Goal: Task Accomplishment & Management: Complete application form

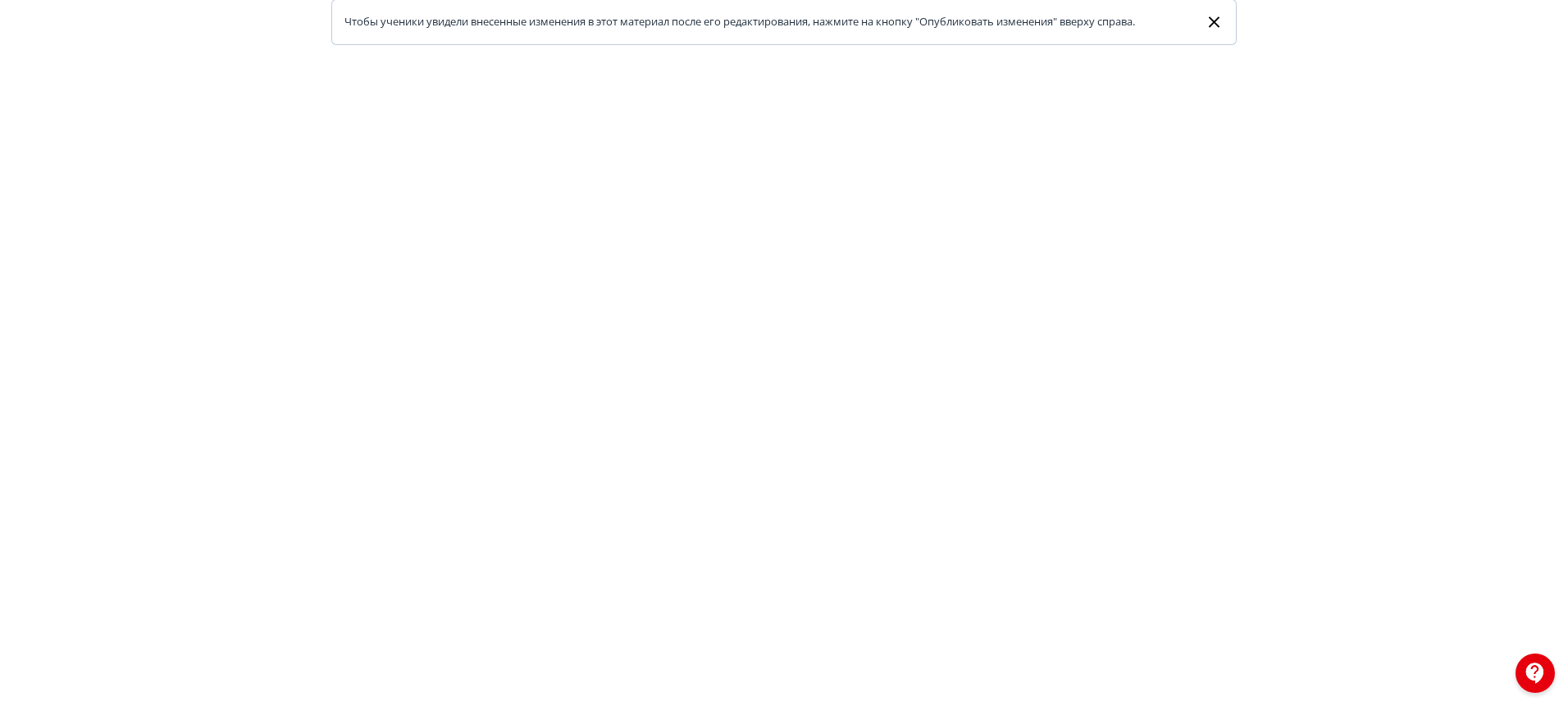
scroll to position [318, 0]
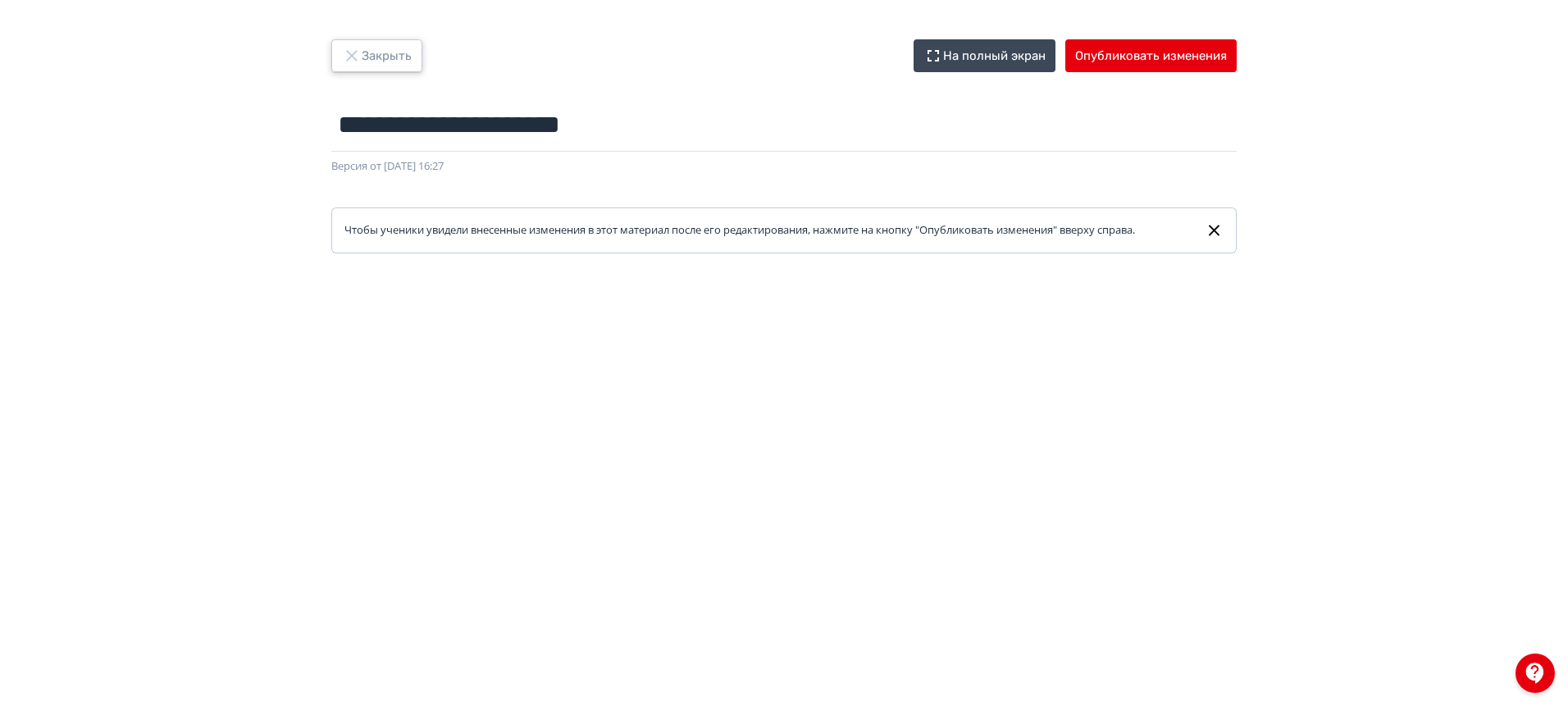
click at [383, 57] on button "Закрыть" at bounding box center [377, 56] width 91 height 33
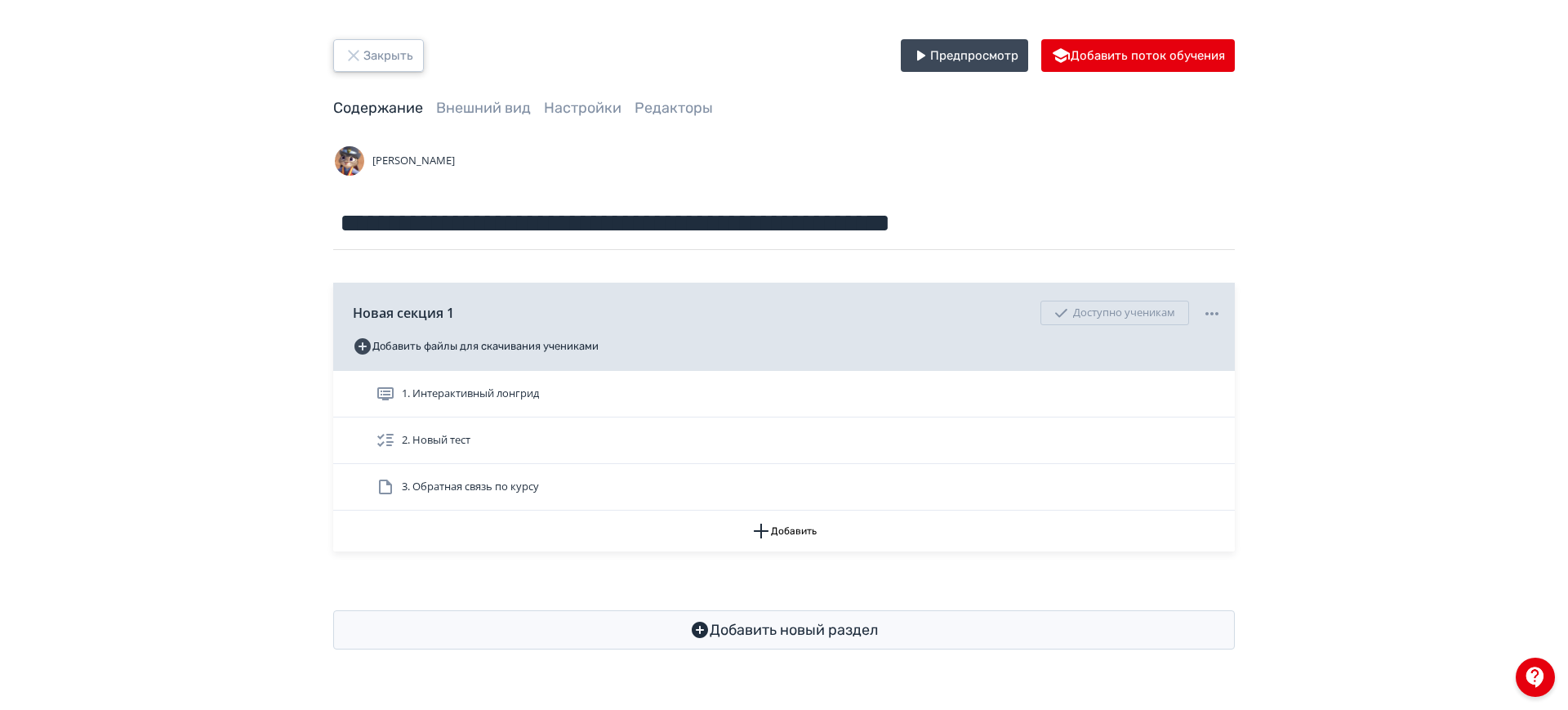
click at [382, 56] on button "Закрыть" at bounding box center [378, 55] width 91 height 33
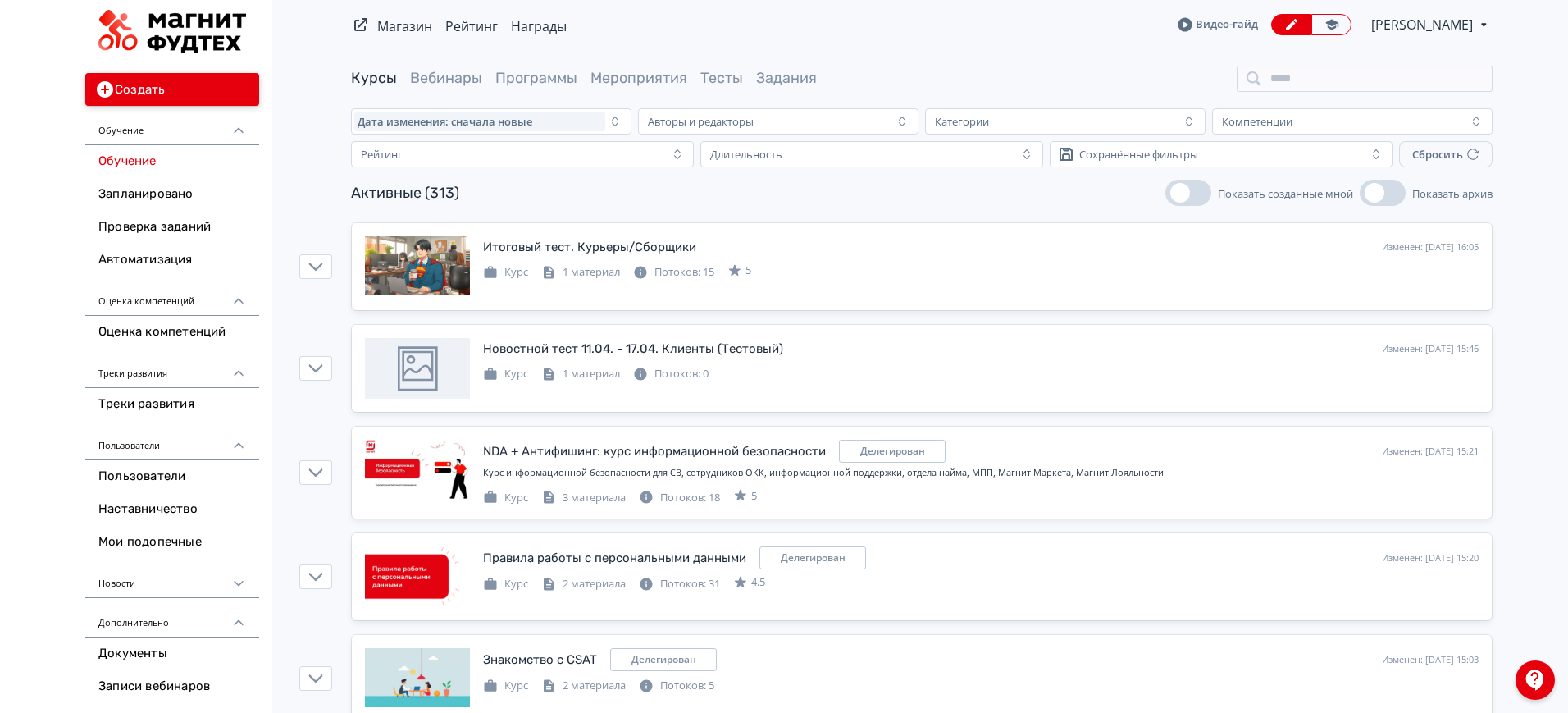
click at [162, 91] on button "Создать" at bounding box center [172, 90] width 174 height 33
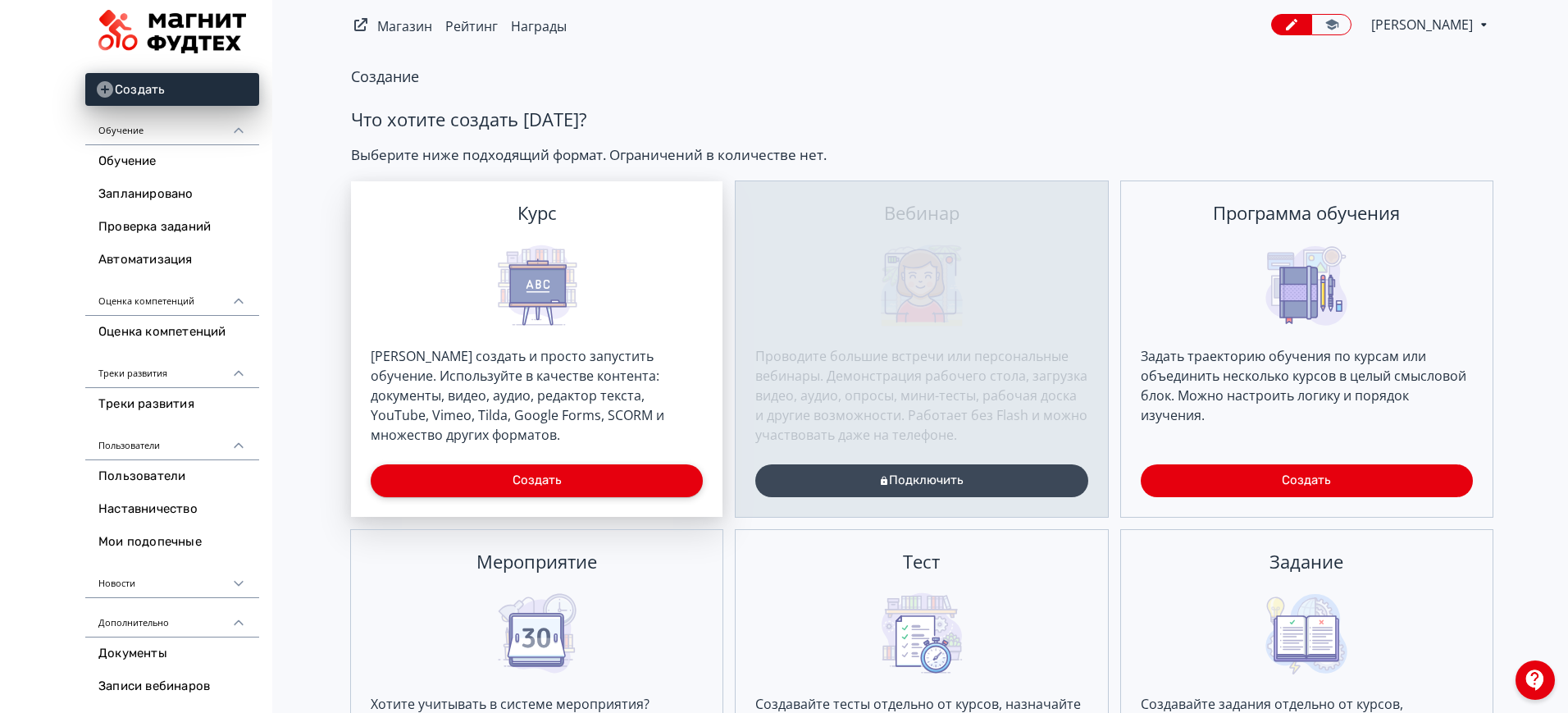
click at [527, 472] on button "Создать" at bounding box center [536, 481] width 332 height 33
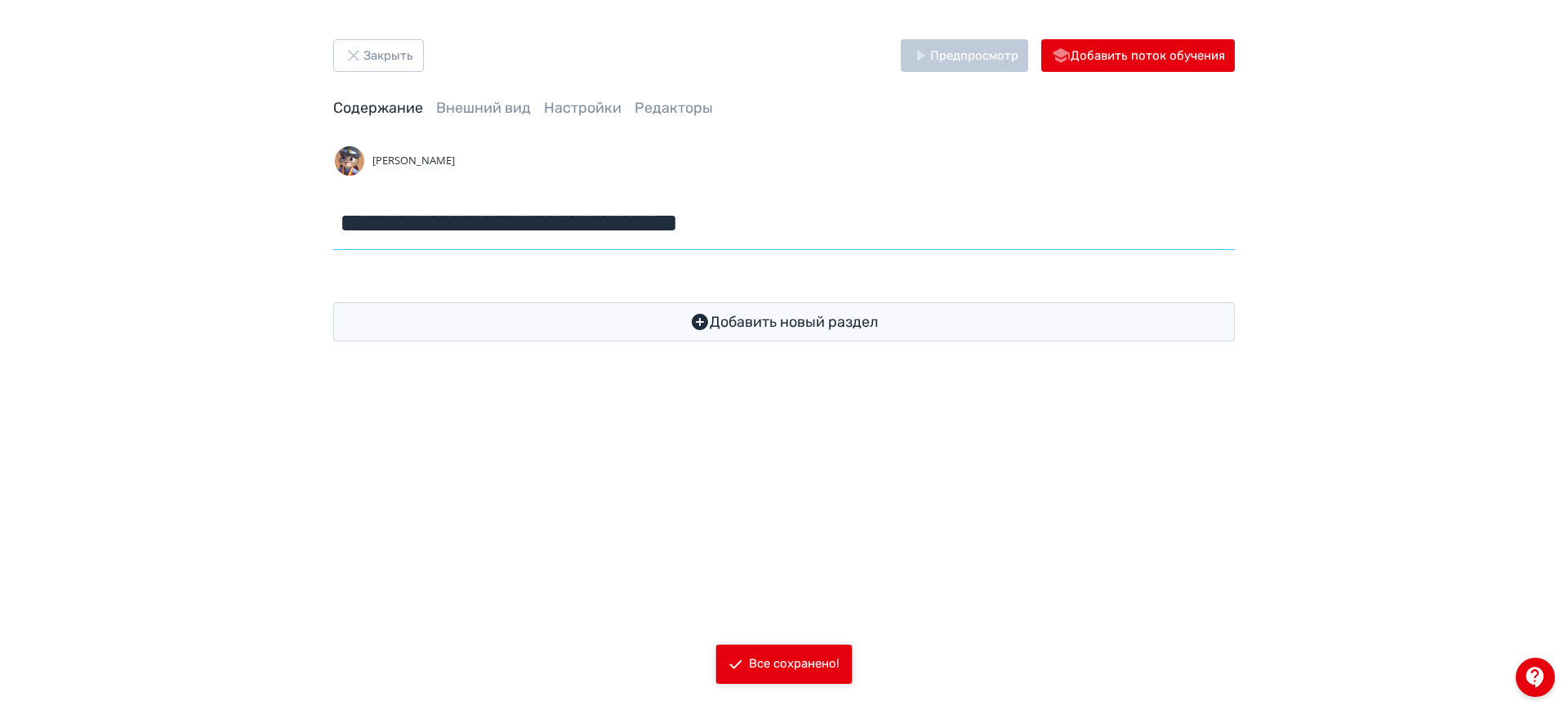
drag, startPoint x: 656, startPoint y: 218, endPoint x: 307, endPoint y: 218, distance: 349.0
click at [307, 218] on div "**********" at bounding box center [784, 190] width 980 height 303
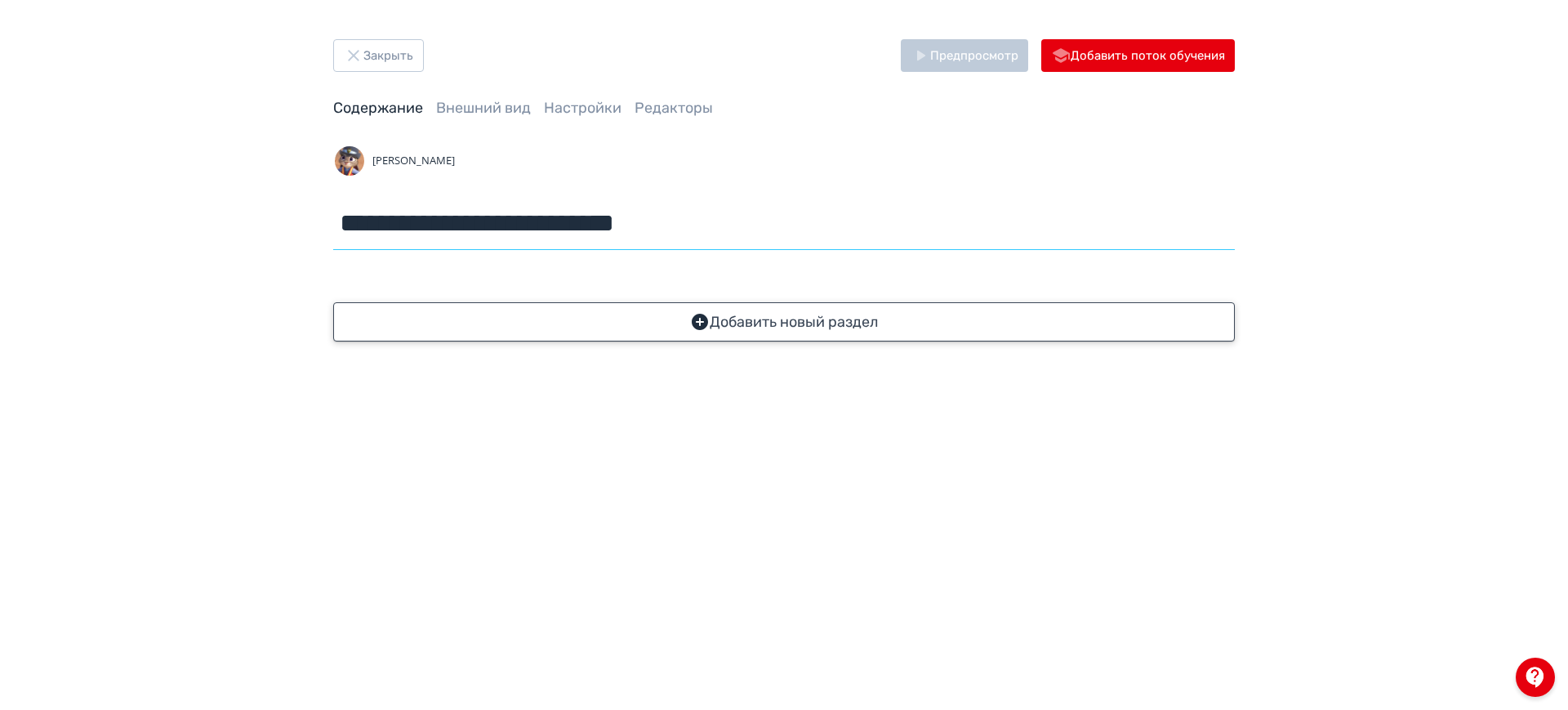
type input "**********"
click at [783, 319] on button "Добавить новый раздел" at bounding box center [784, 322] width 902 height 39
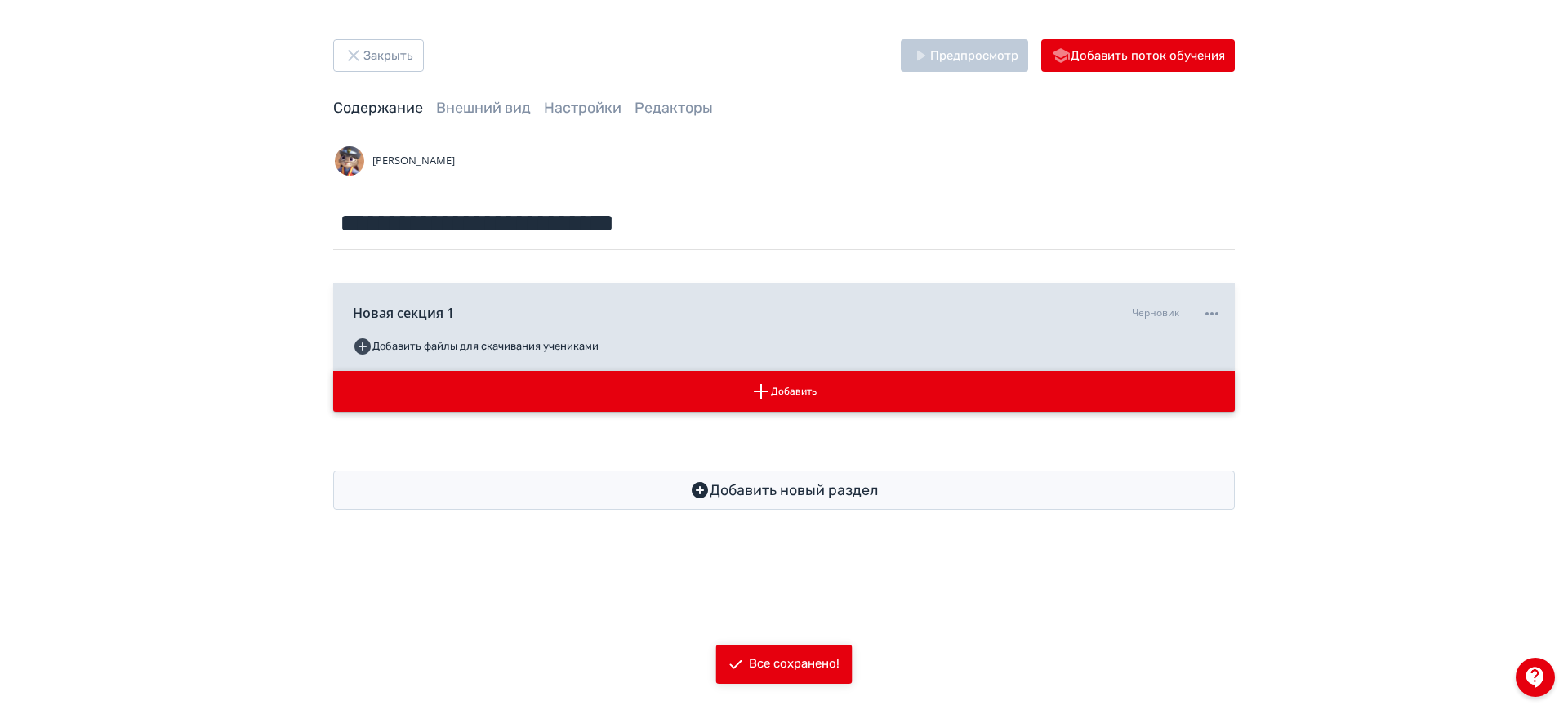
click at [778, 394] on button "Добавить" at bounding box center [784, 391] width 902 height 41
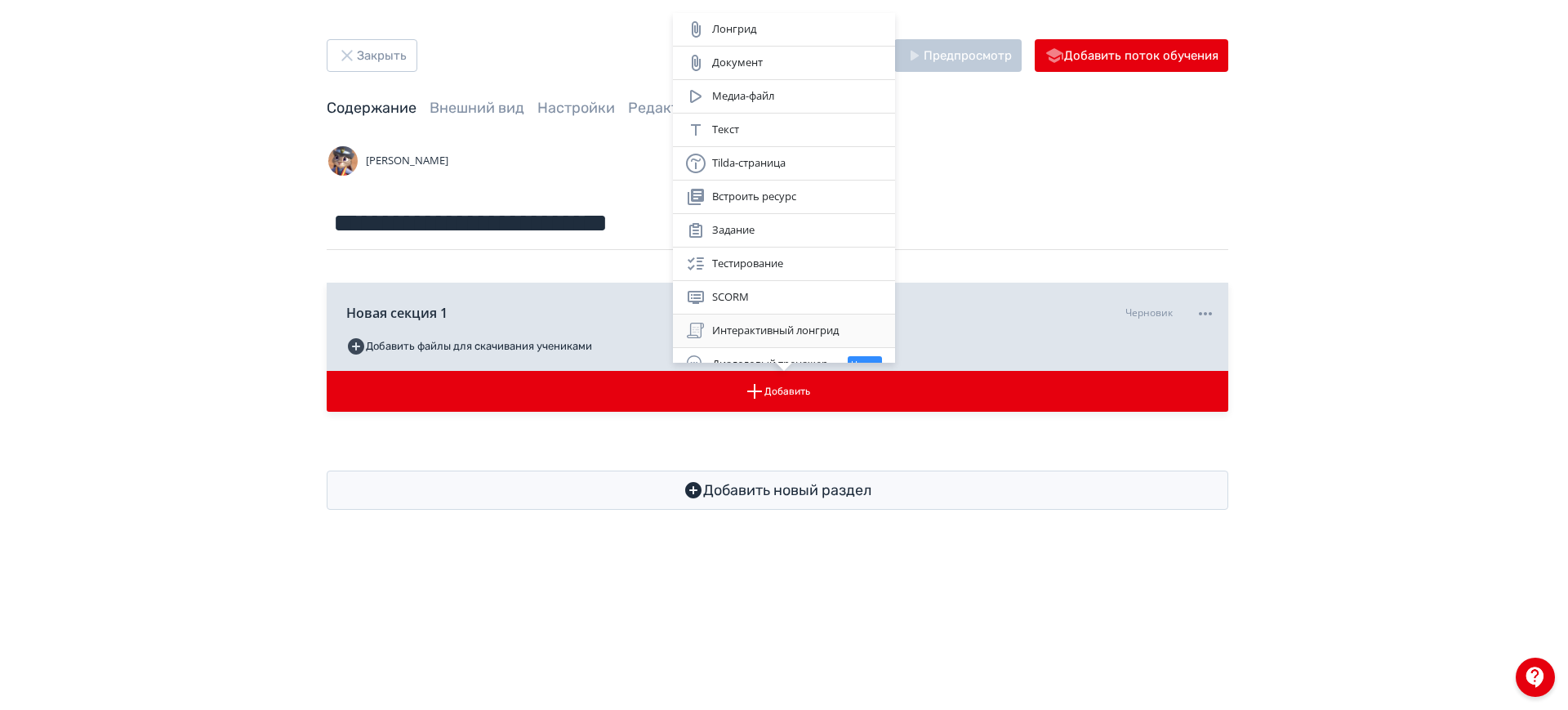
click at [767, 329] on div "Интерактивный лонгрид" at bounding box center [784, 330] width 196 height 20
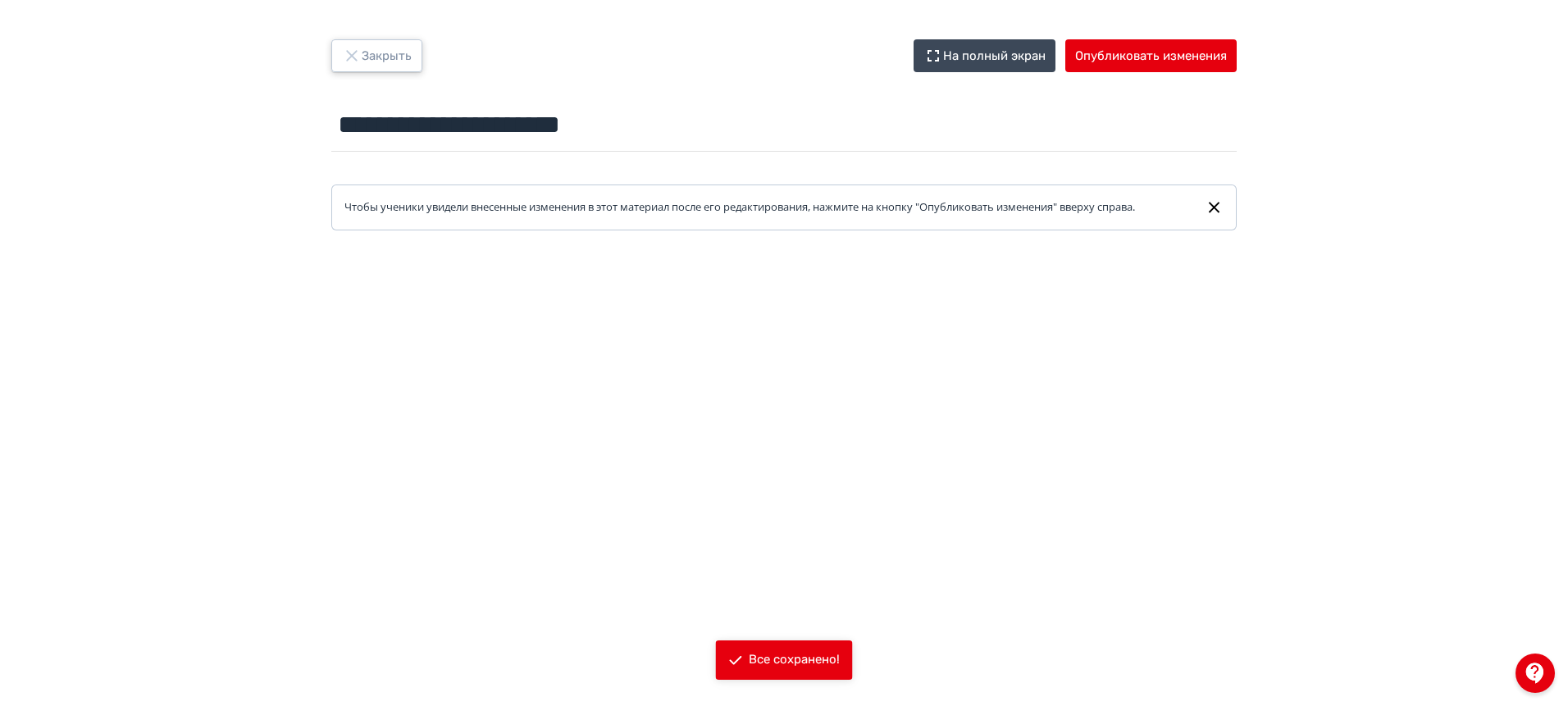
click at [390, 57] on button "Закрыть" at bounding box center [377, 56] width 91 height 33
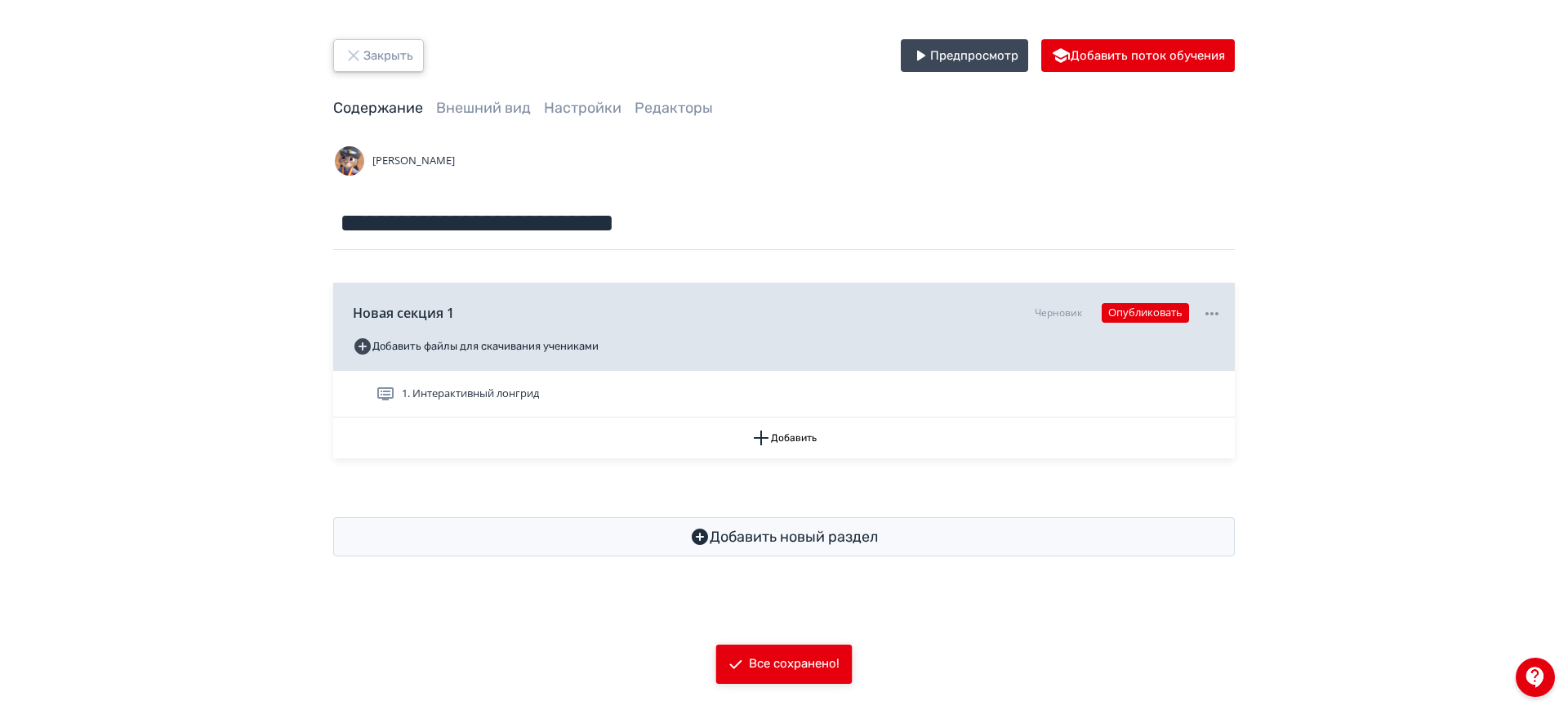
click at [389, 57] on button "Закрыть" at bounding box center [378, 55] width 91 height 33
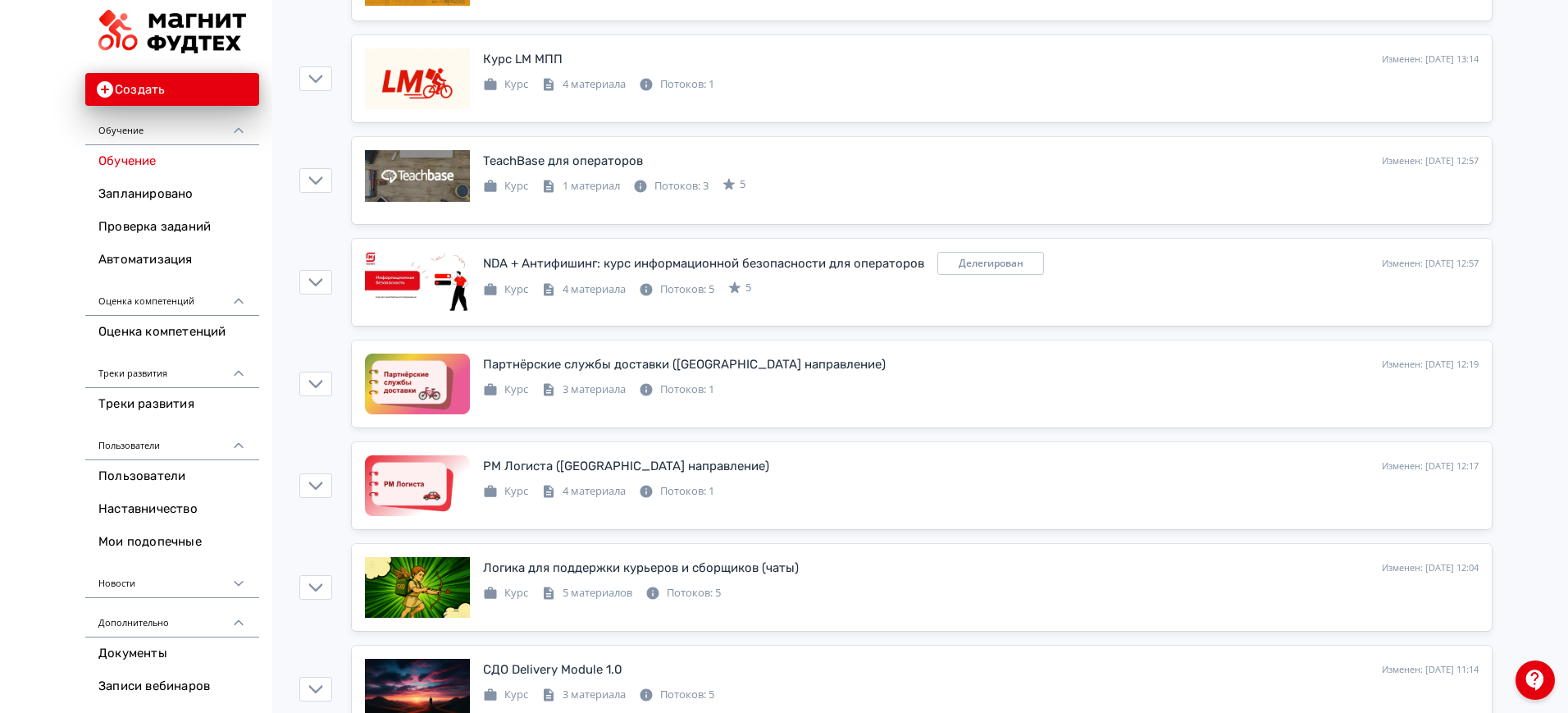
scroll to position [1127, 0]
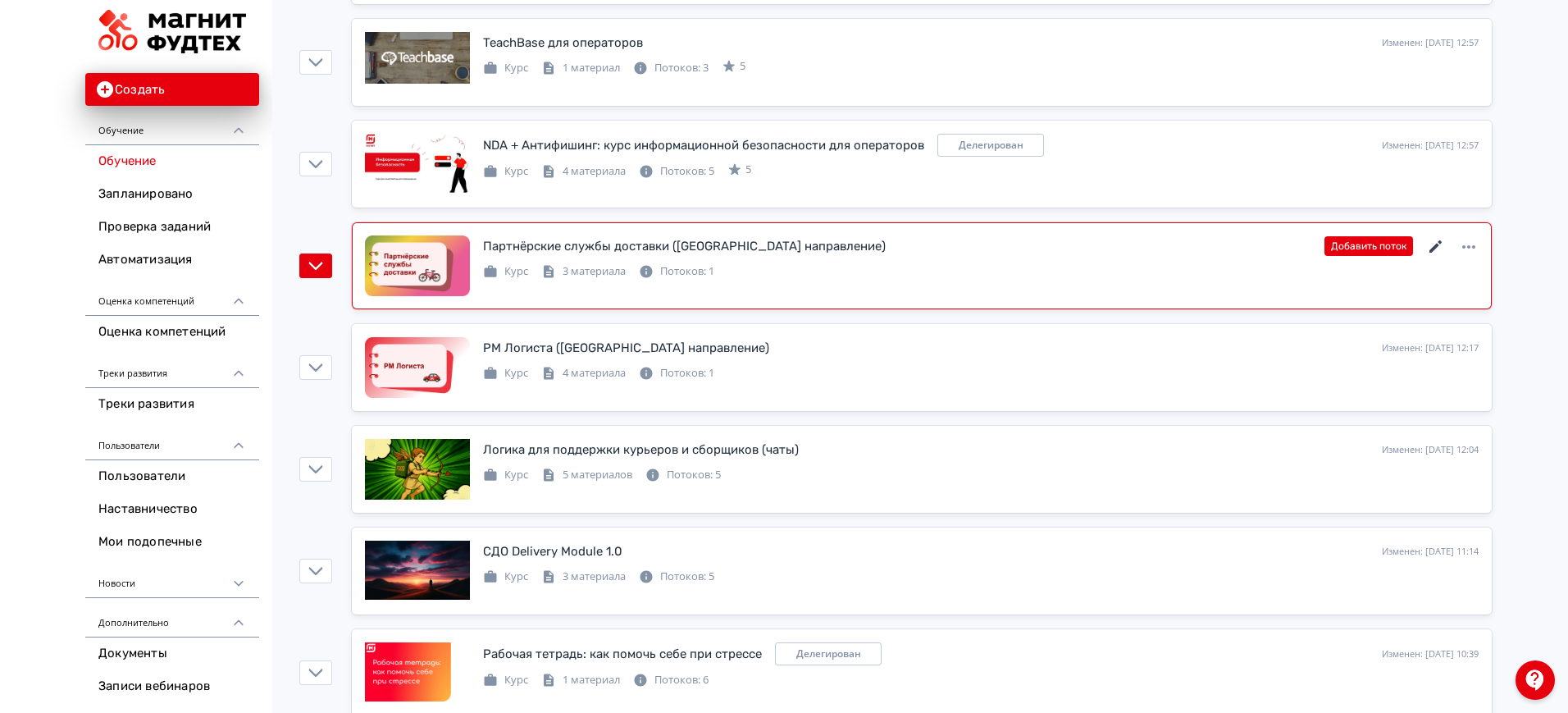
click at [1439, 248] on icon at bounding box center [1436, 246] width 20 height 20
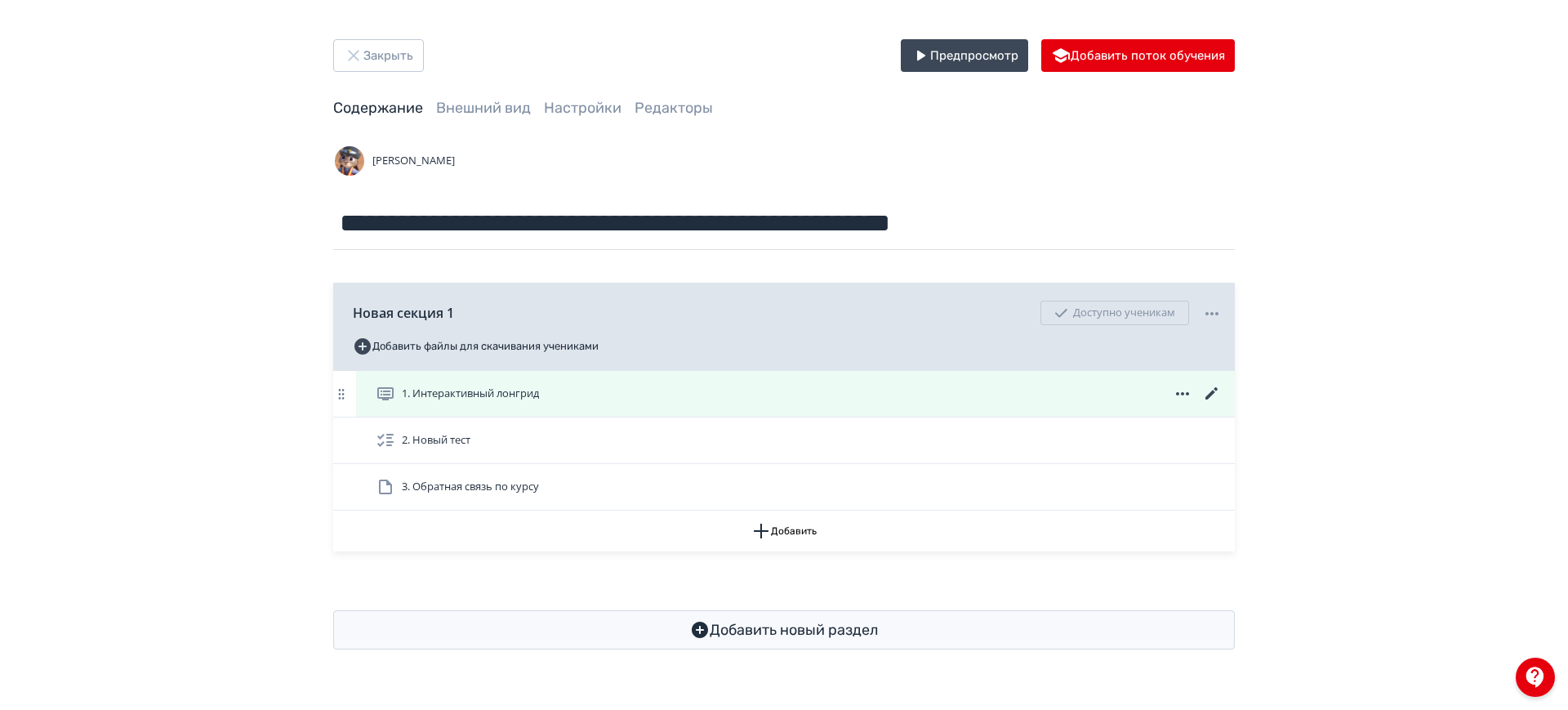
click at [1213, 390] on icon at bounding box center [1212, 393] width 12 height 12
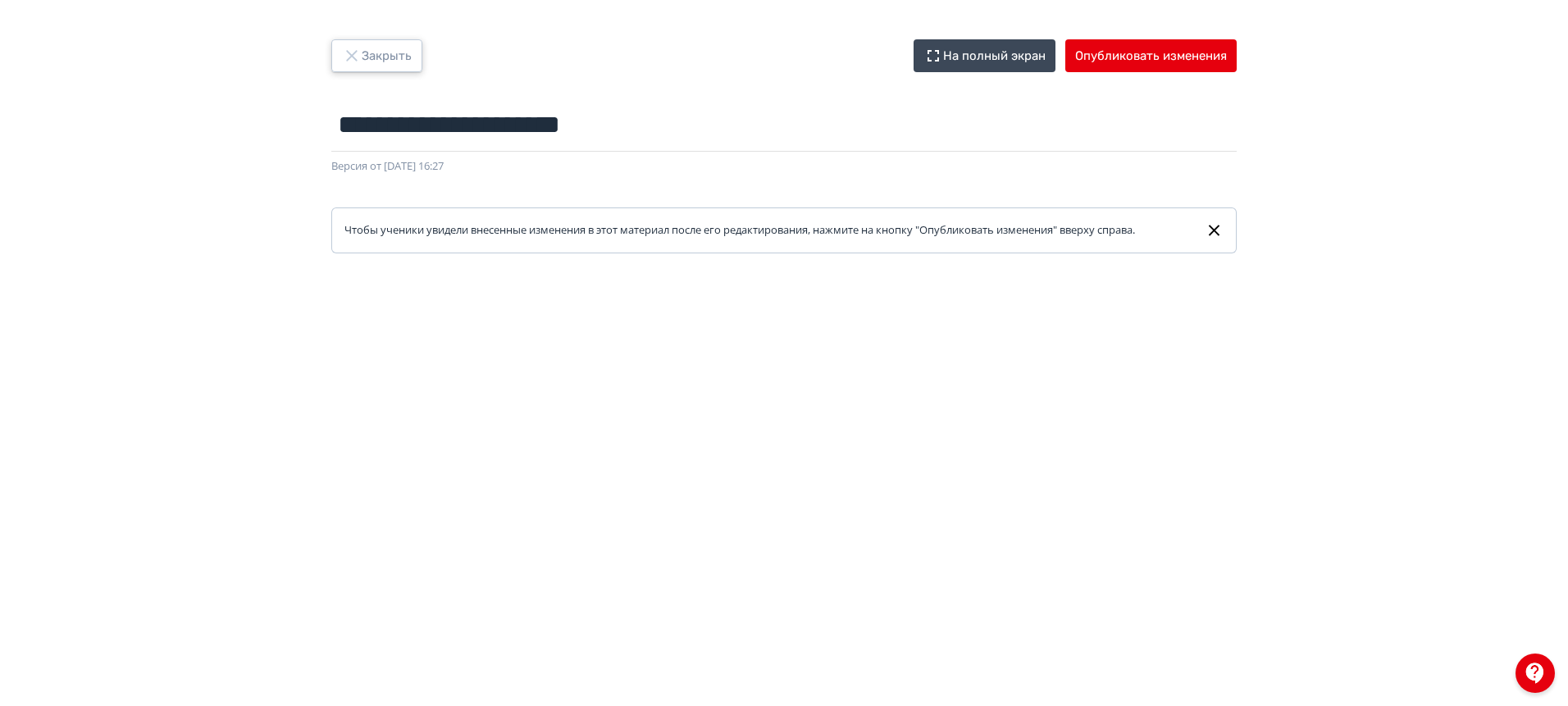
click at [408, 58] on button "Закрыть" at bounding box center [377, 56] width 91 height 33
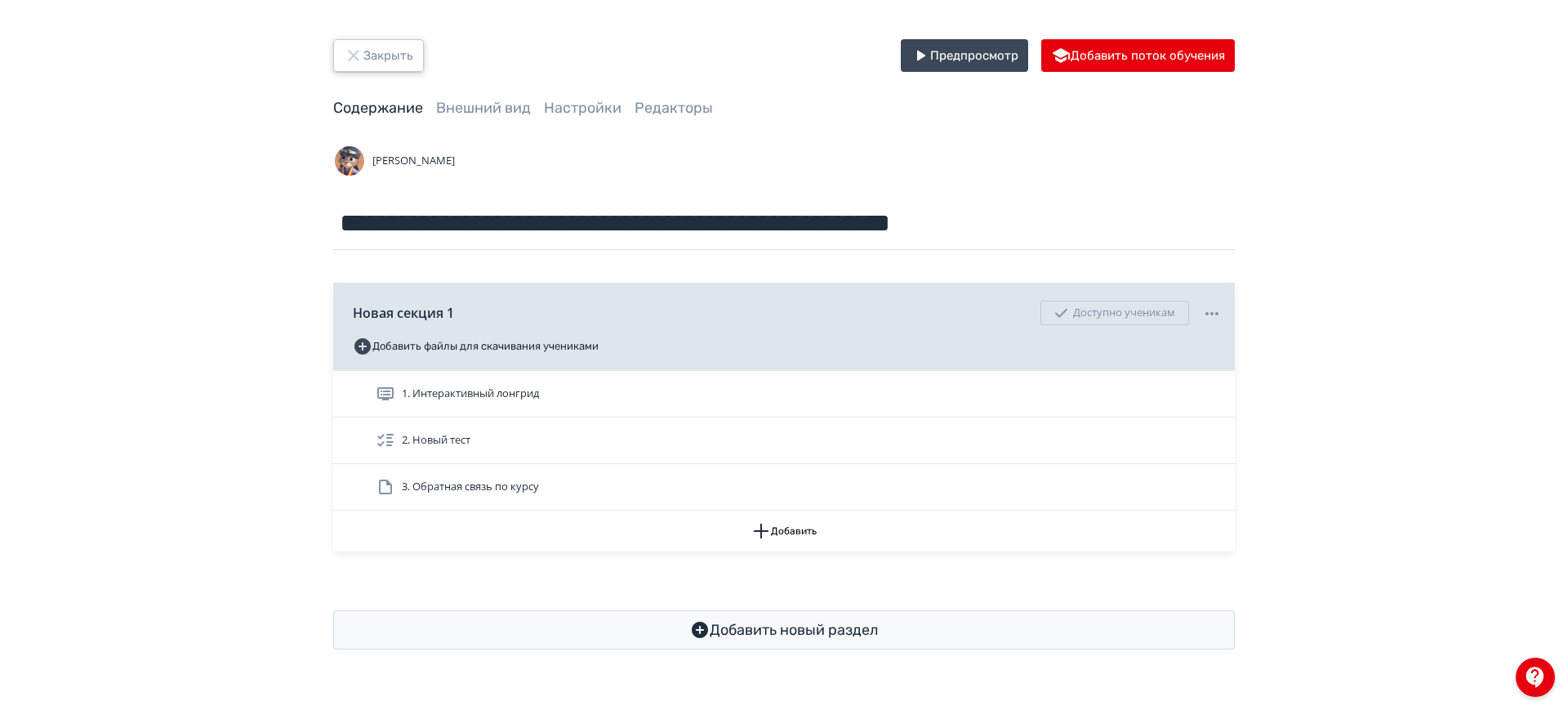
click at [387, 56] on button "Закрыть" at bounding box center [378, 55] width 91 height 33
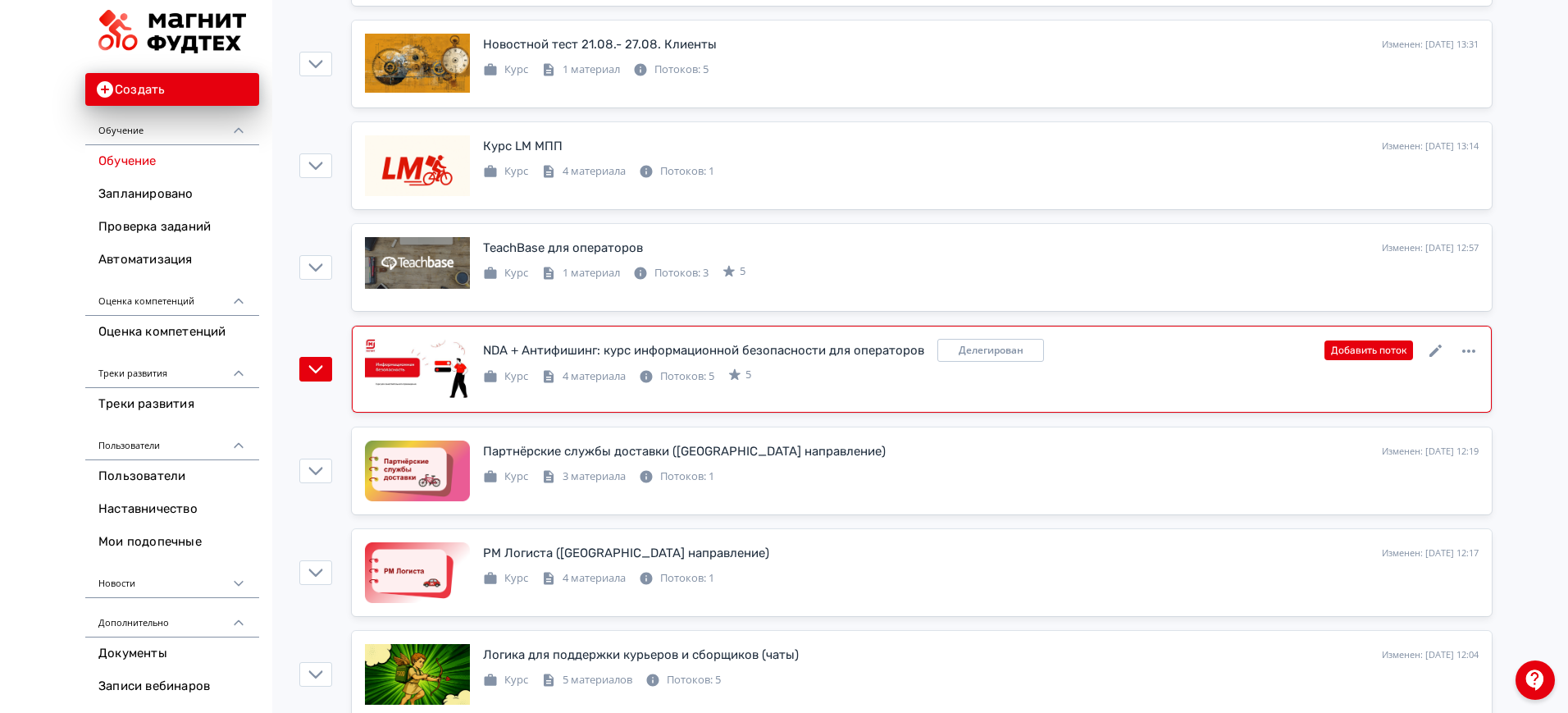
scroll to position [1025, 0]
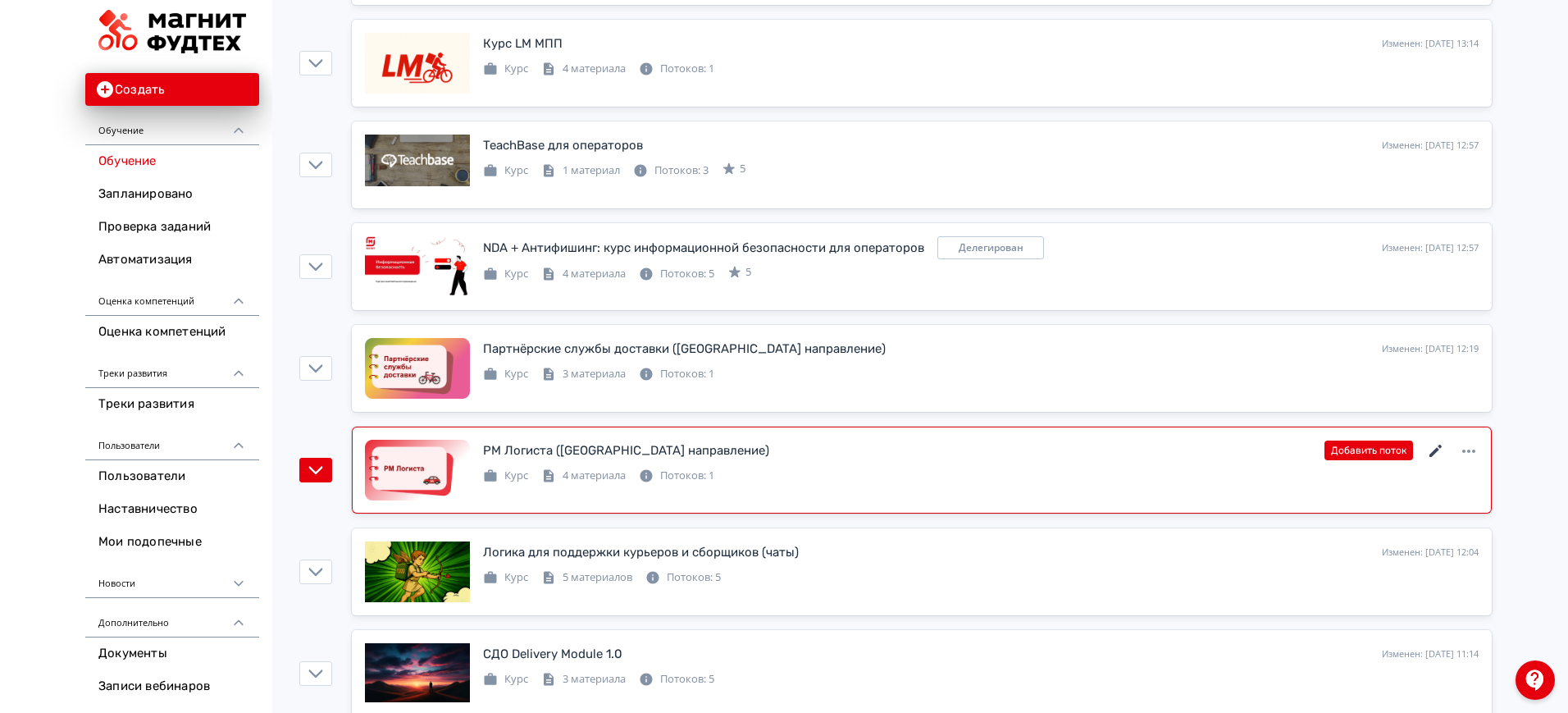
click at [1443, 447] on icon at bounding box center [1436, 451] width 20 height 20
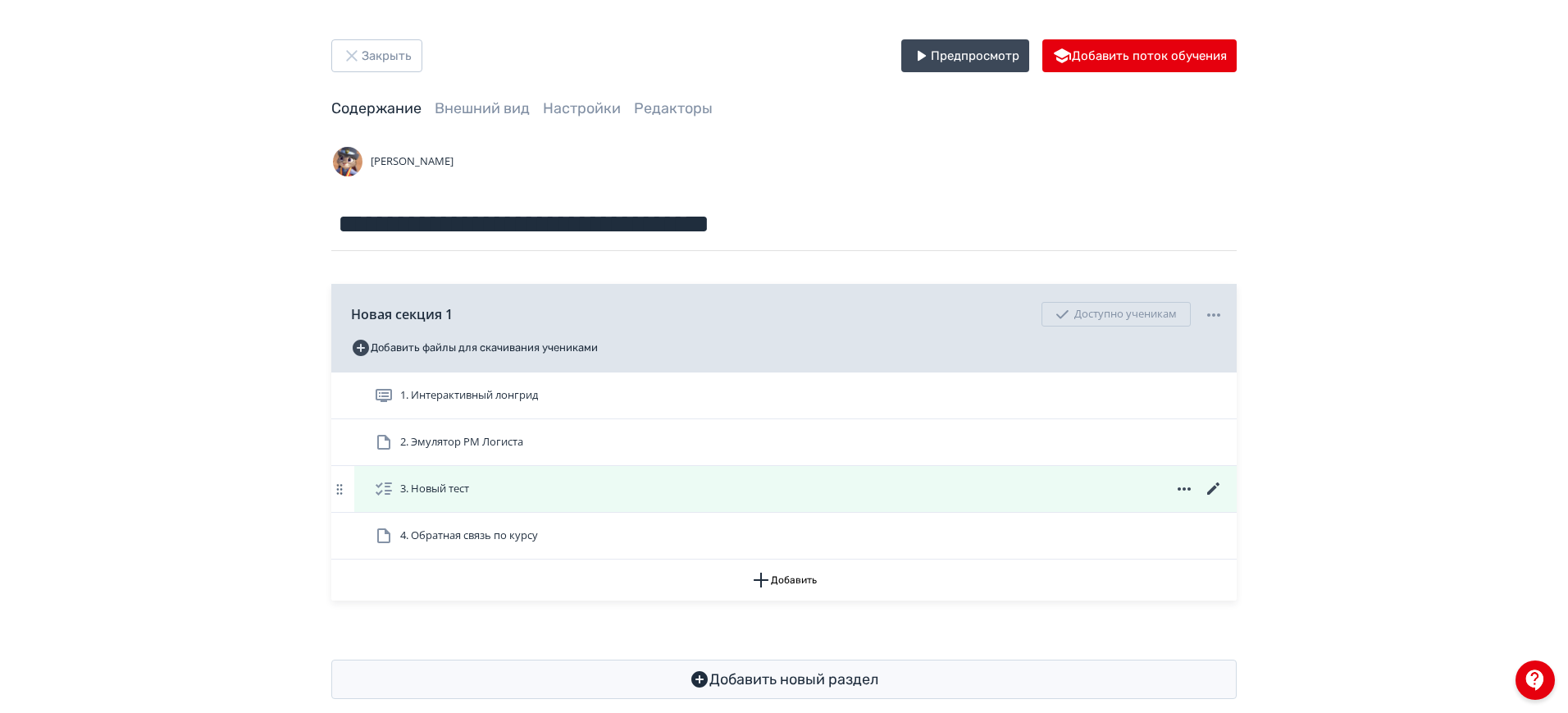
click at [1216, 483] on icon at bounding box center [1213, 488] width 12 height 12
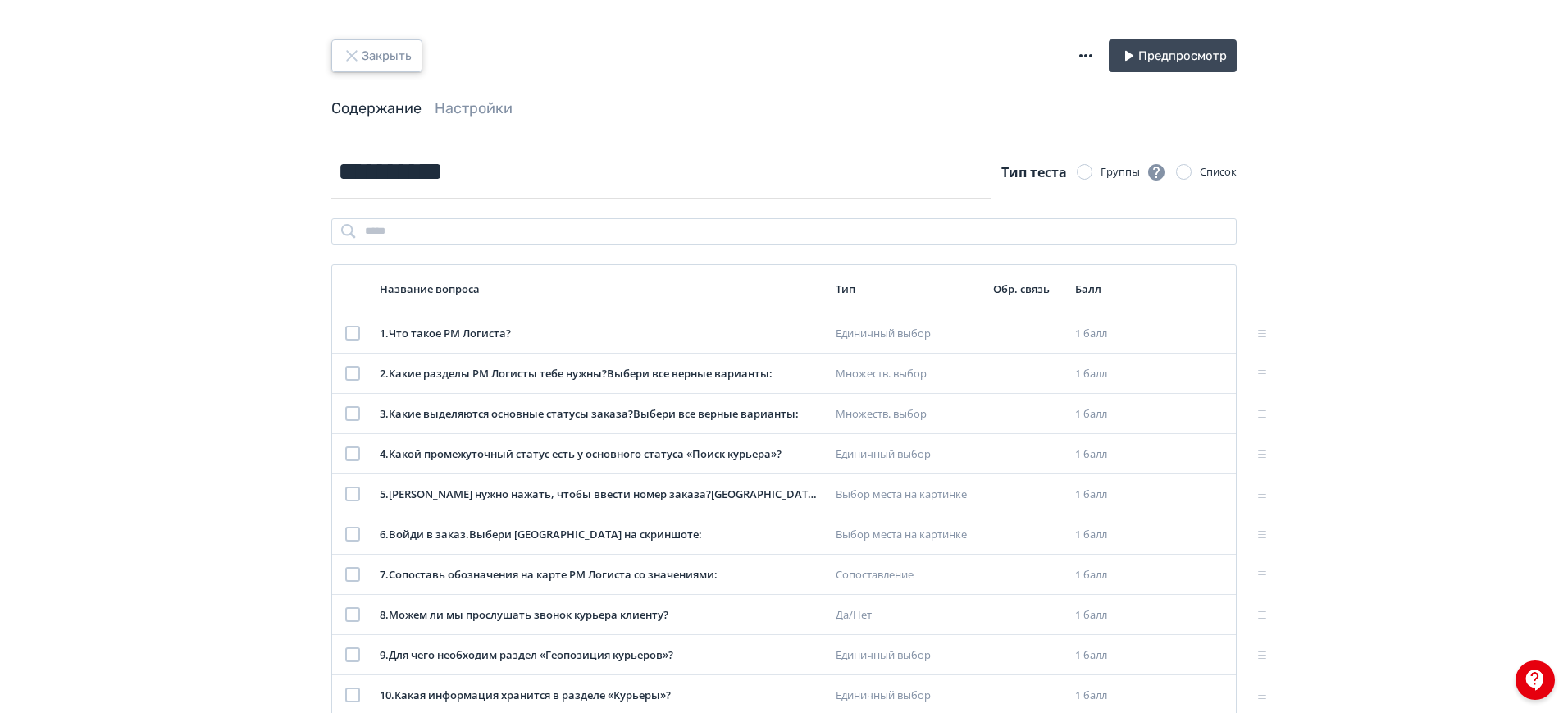
click at [400, 58] on button "Закрыть" at bounding box center [377, 56] width 91 height 33
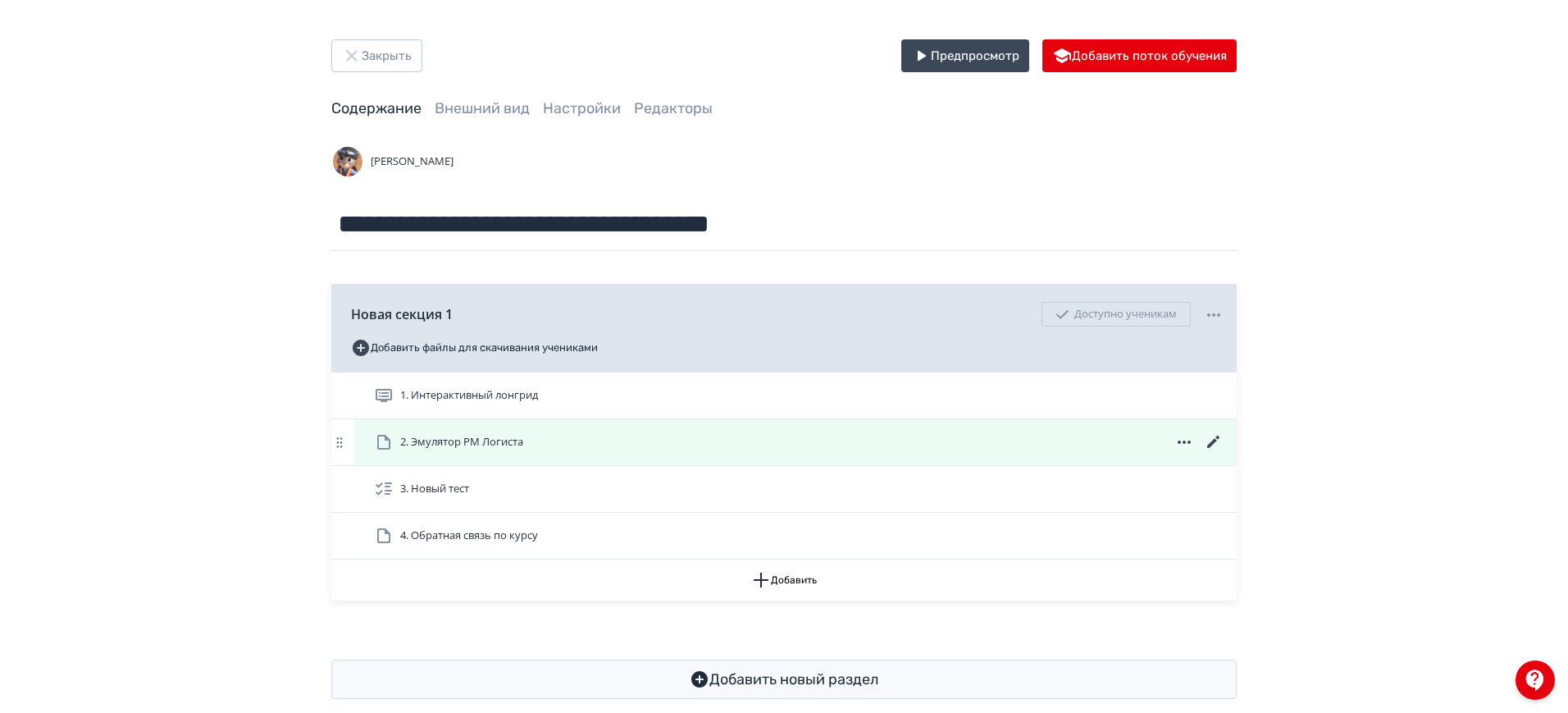
click at [1217, 441] on icon at bounding box center [1214, 441] width 20 height 20
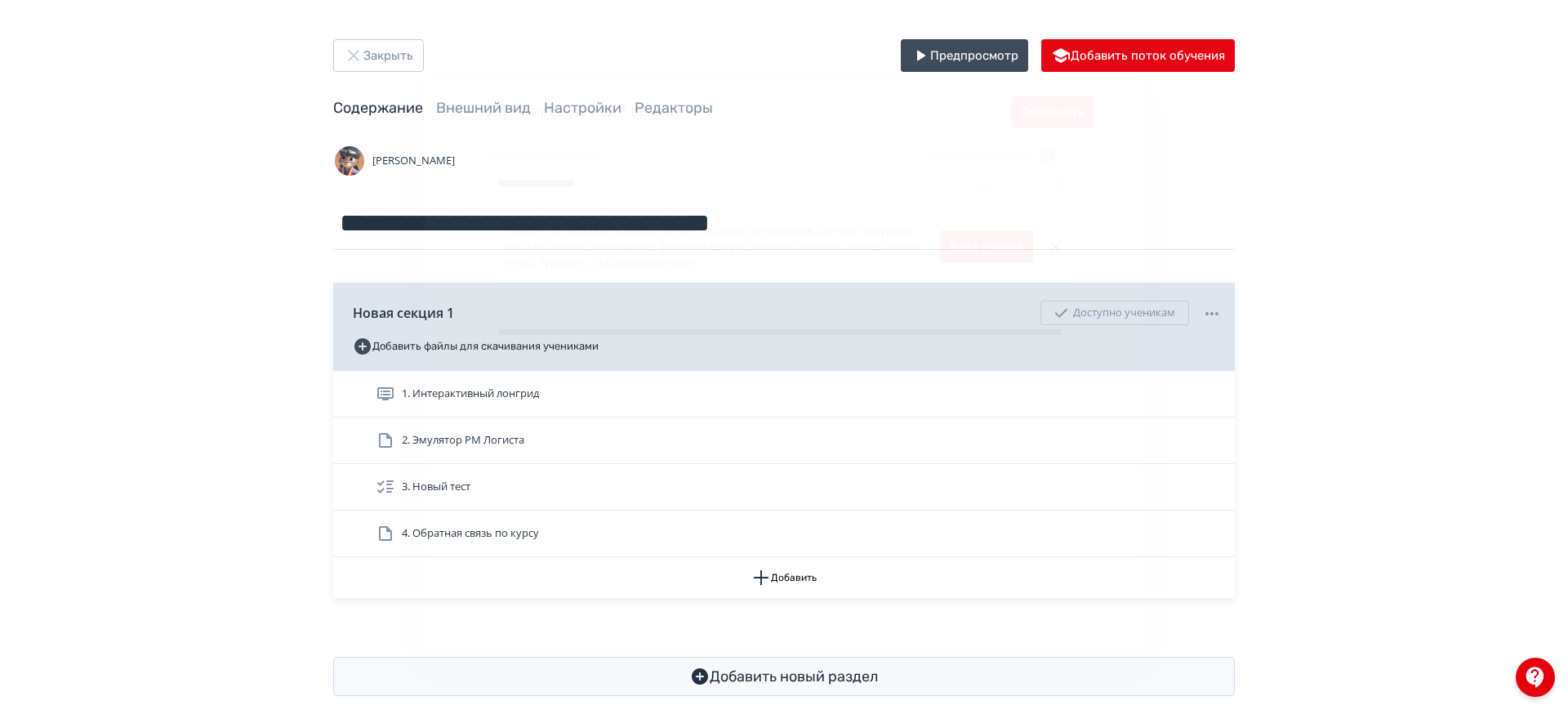
click at [448, 110] on icon "Modal" at bounding box center [457, 112] width 20 height 20
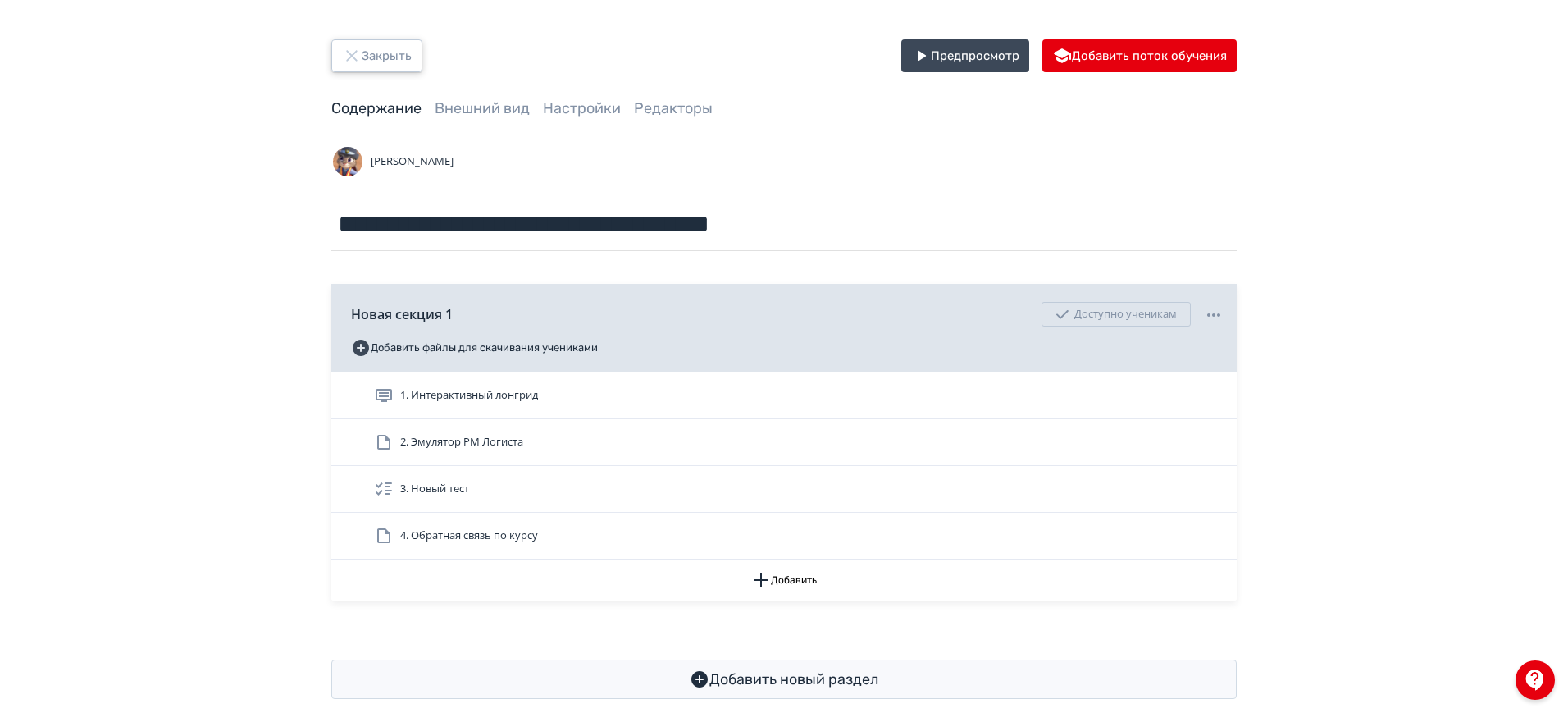
click at [399, 52] on button "Закрыть" at bounding box center [377, 56] width 91 height 33
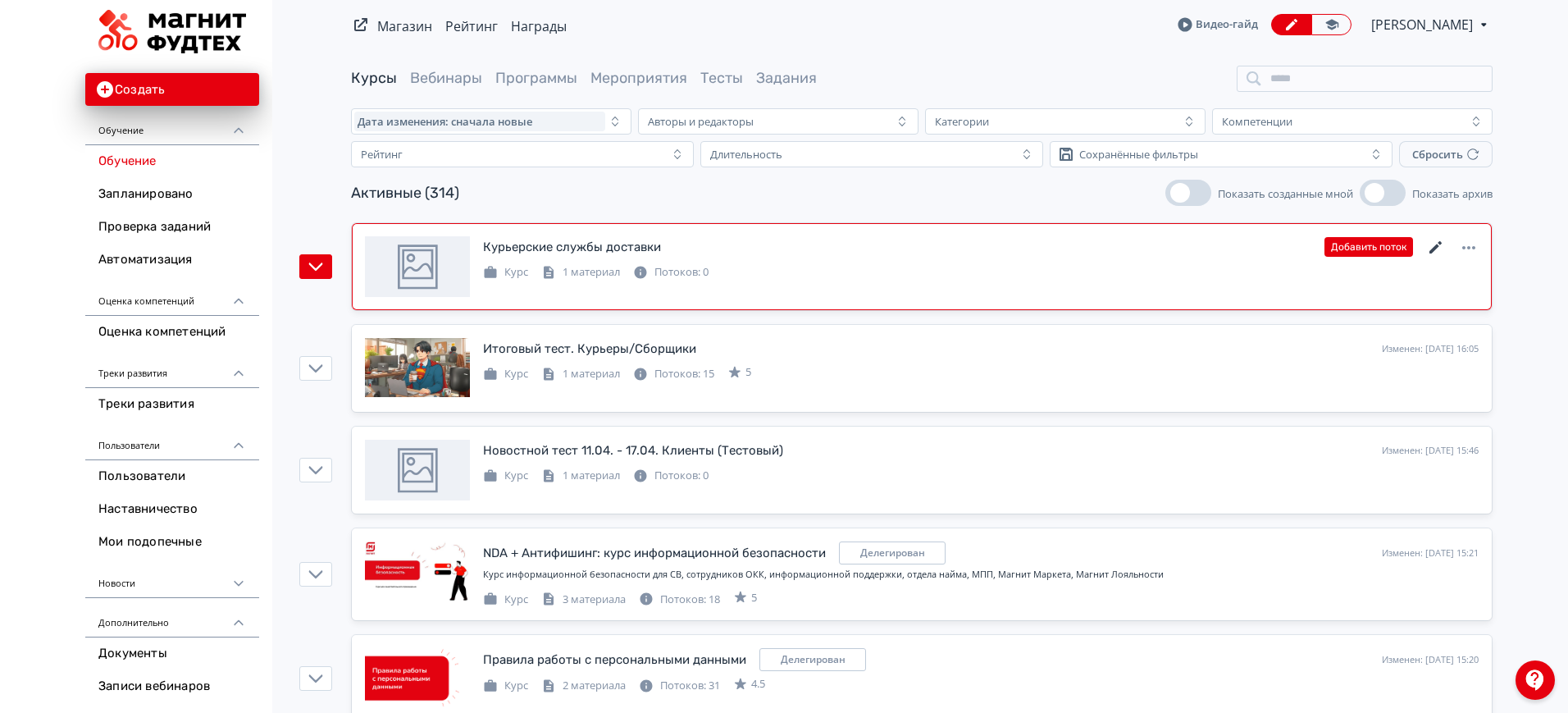
click at [1435, 246] on icon at bounding box center [1436, 247] width 20 height 20
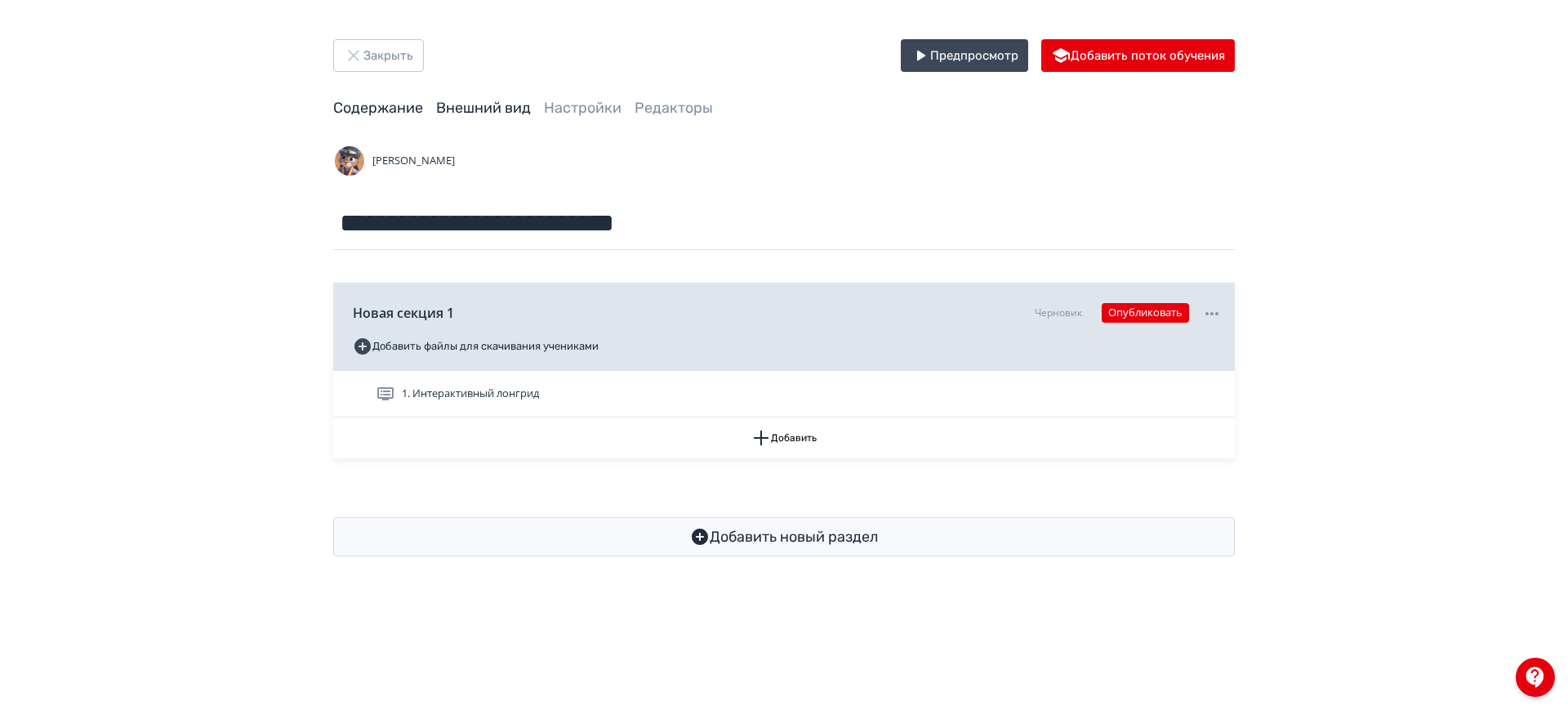
click at [476, 99] on link "Внешний вид" at bounding box center [483, 107] width 95 height 18
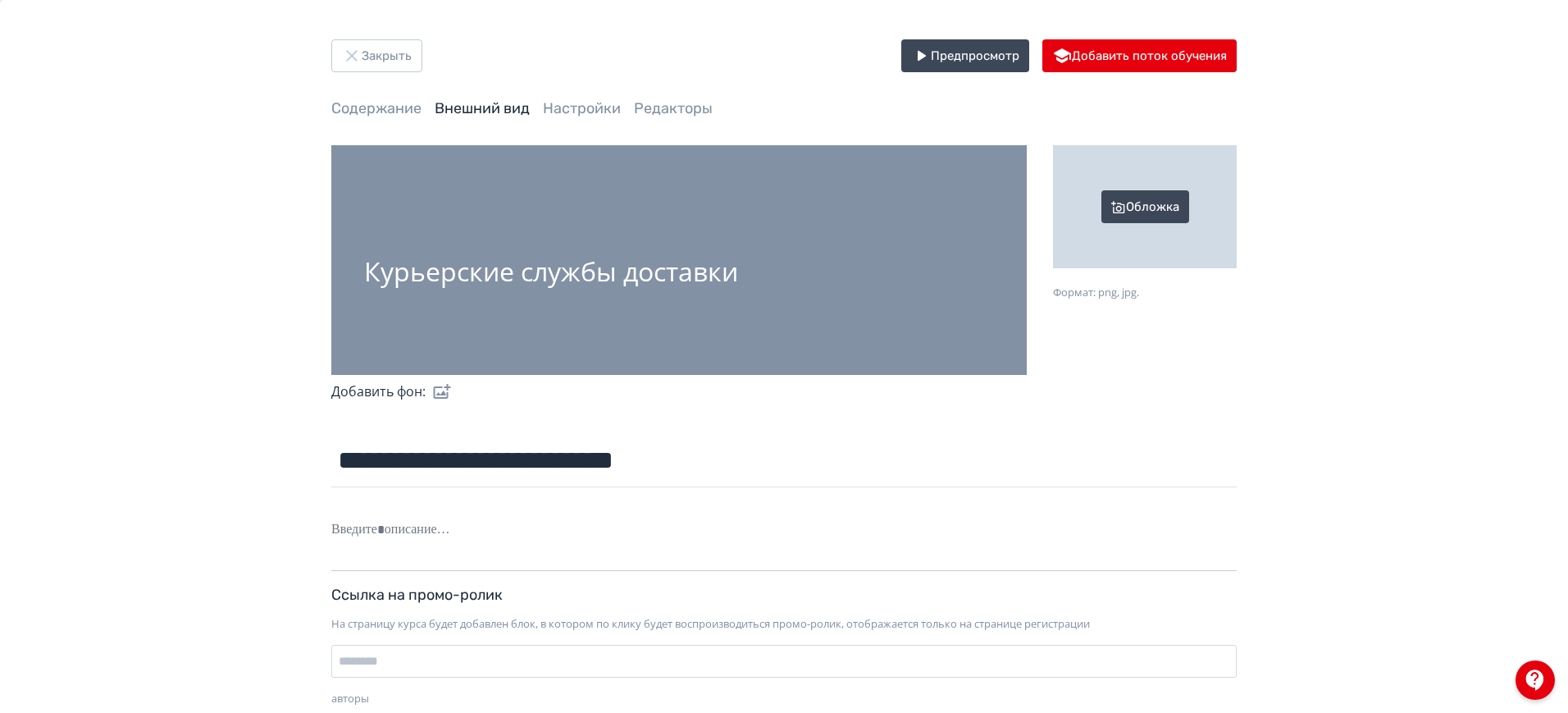
click at [1169, 208] on div "Обложка" at bounding box center [1144, 206] width 184 height 123
click at [0, 0] on input "Обложка Формат: png, jpg." at bounding box center [0, 0] width 0 height 0
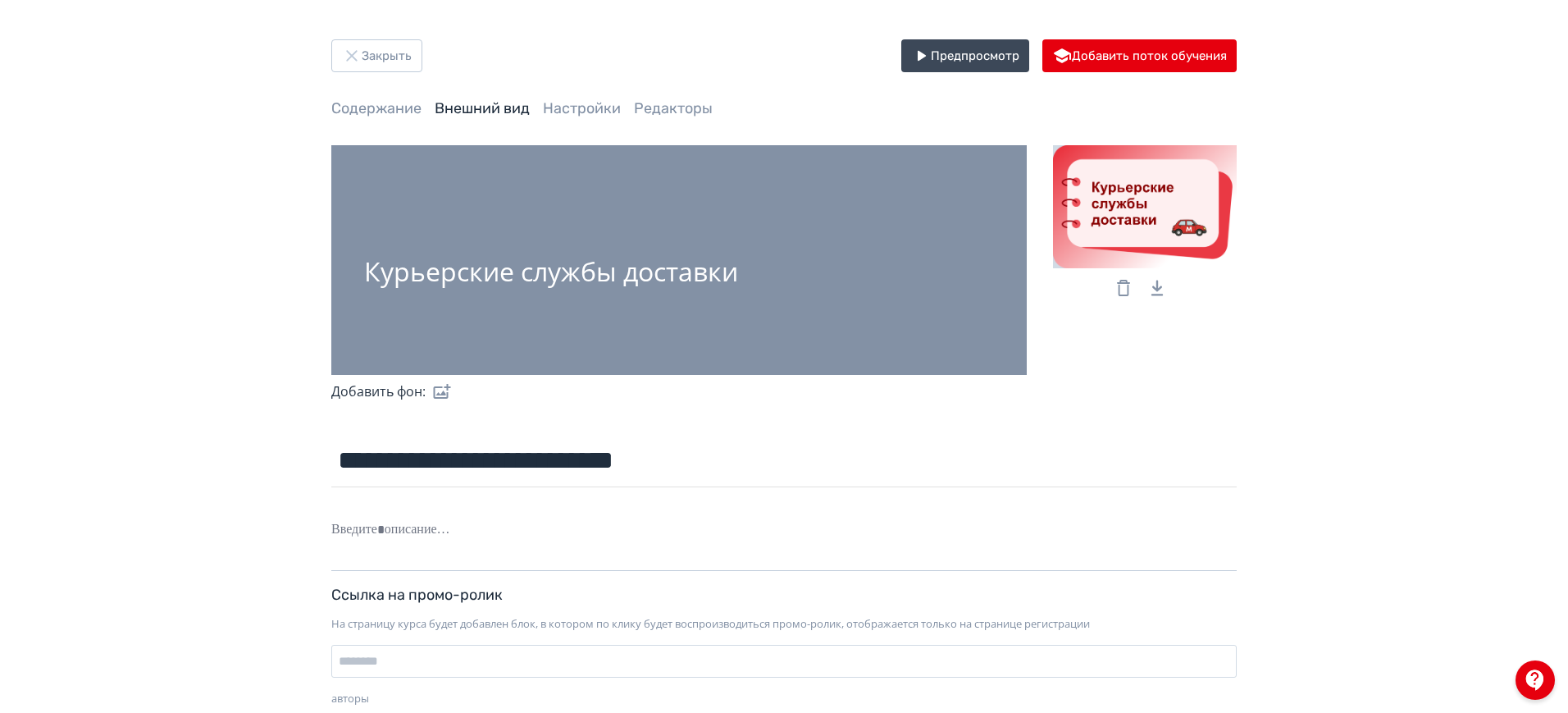
click at [440, 395] on label at bounding box center [439, 391] width 26 height 33
click at [0, 0] on input "file" at bounding box center [0, 0] width 0 height 0
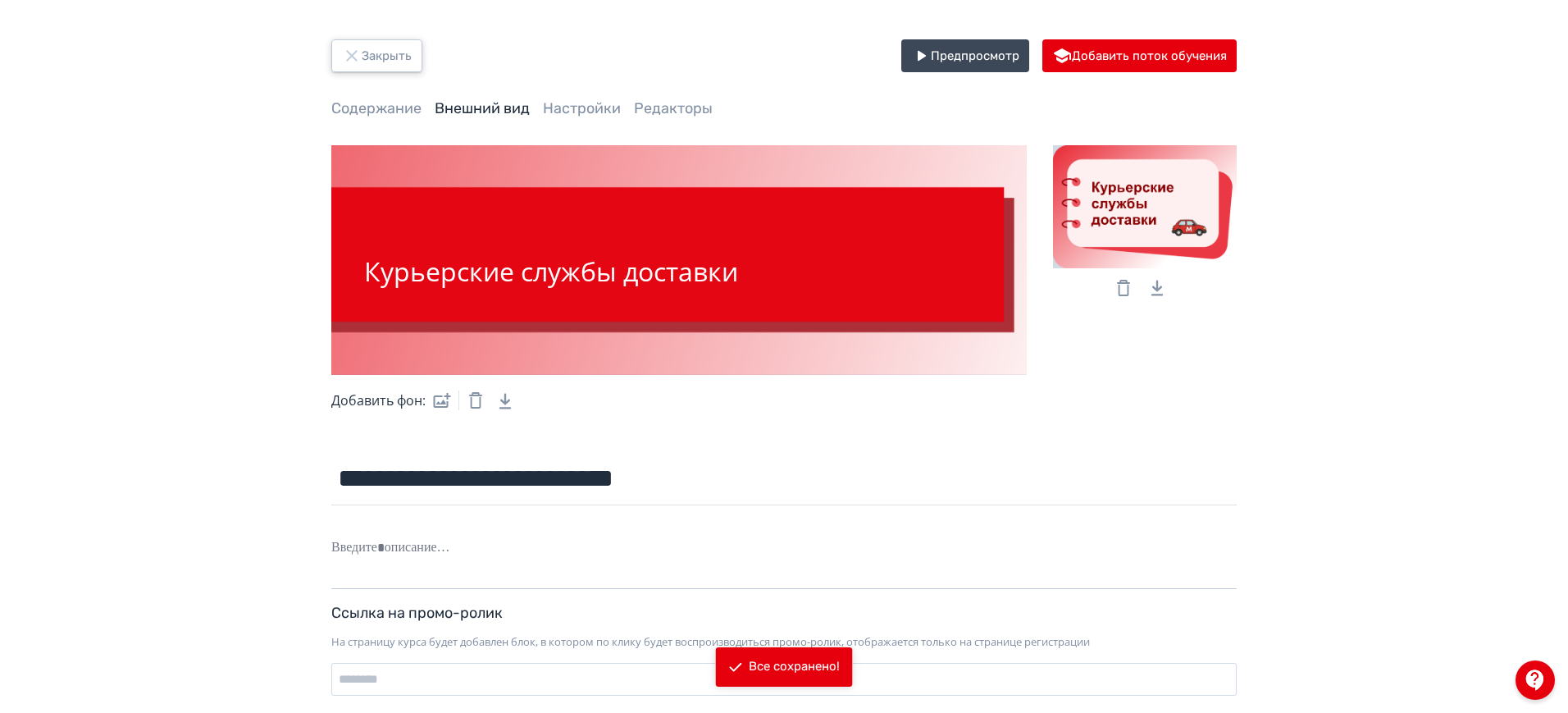
click at [380, 59] on button "Закрыть" at bounding box center [377, 56] width 91 height 33
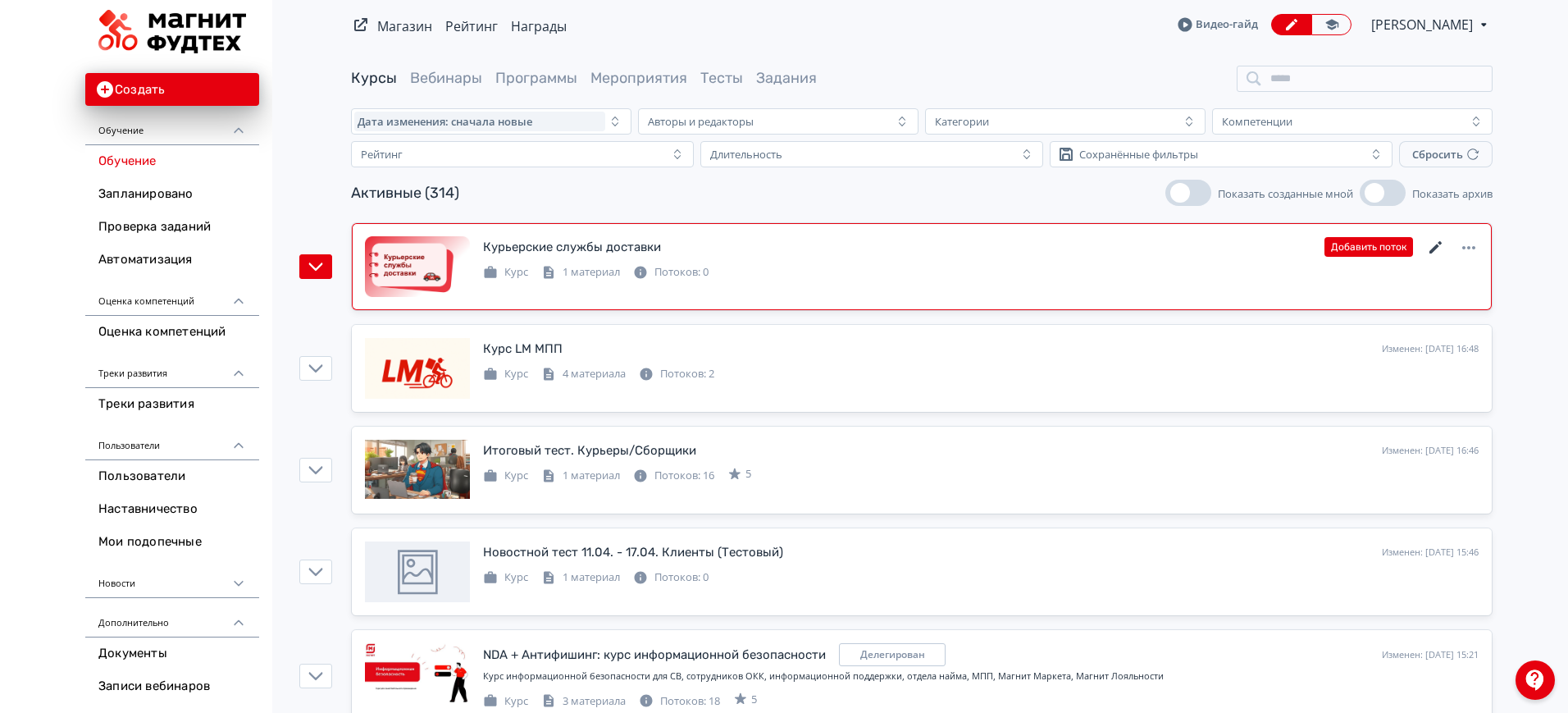
click at [1440, 246] on icon at bounding box center [1436, 247] width 20 height 20
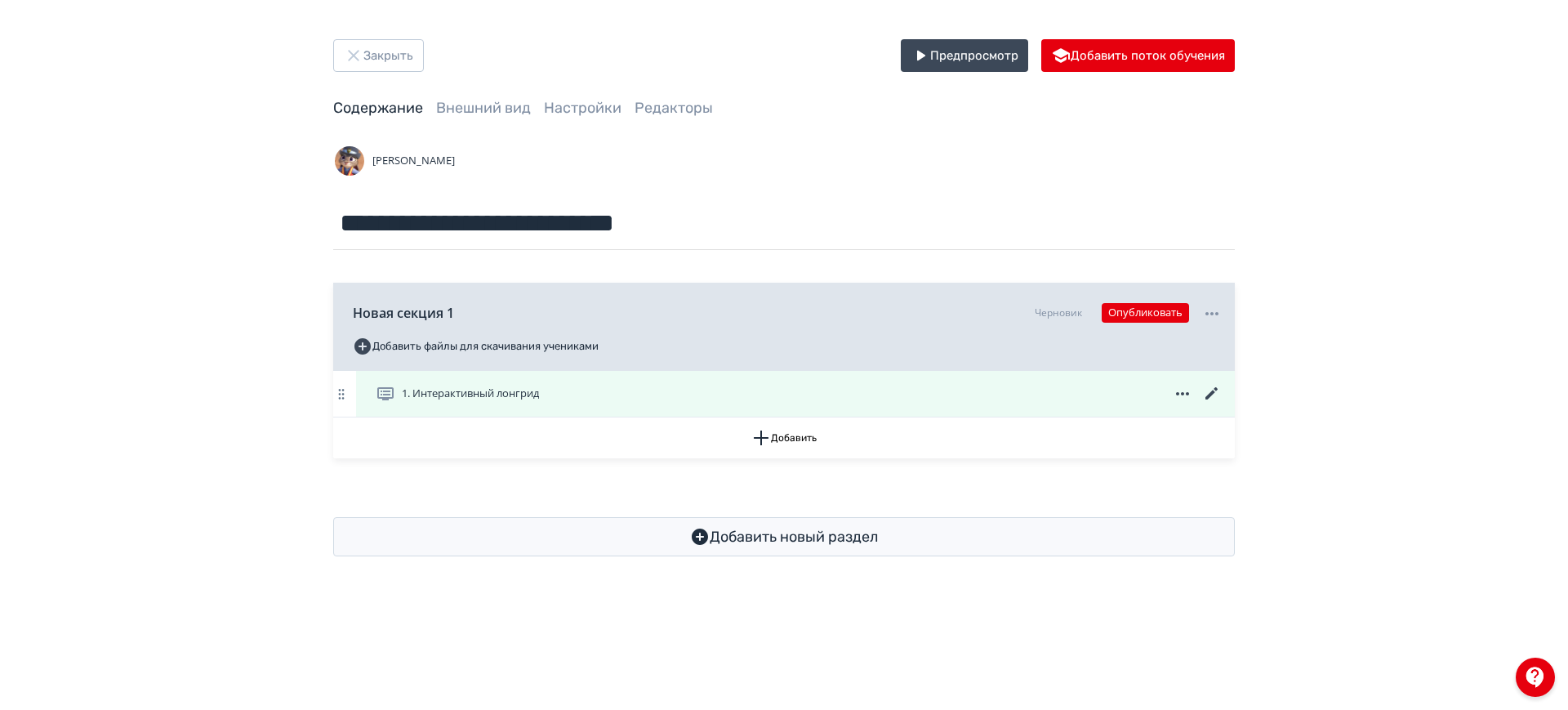
click at [1209, 388] on icon at bounding box center [1212, 394] width 20 height 20
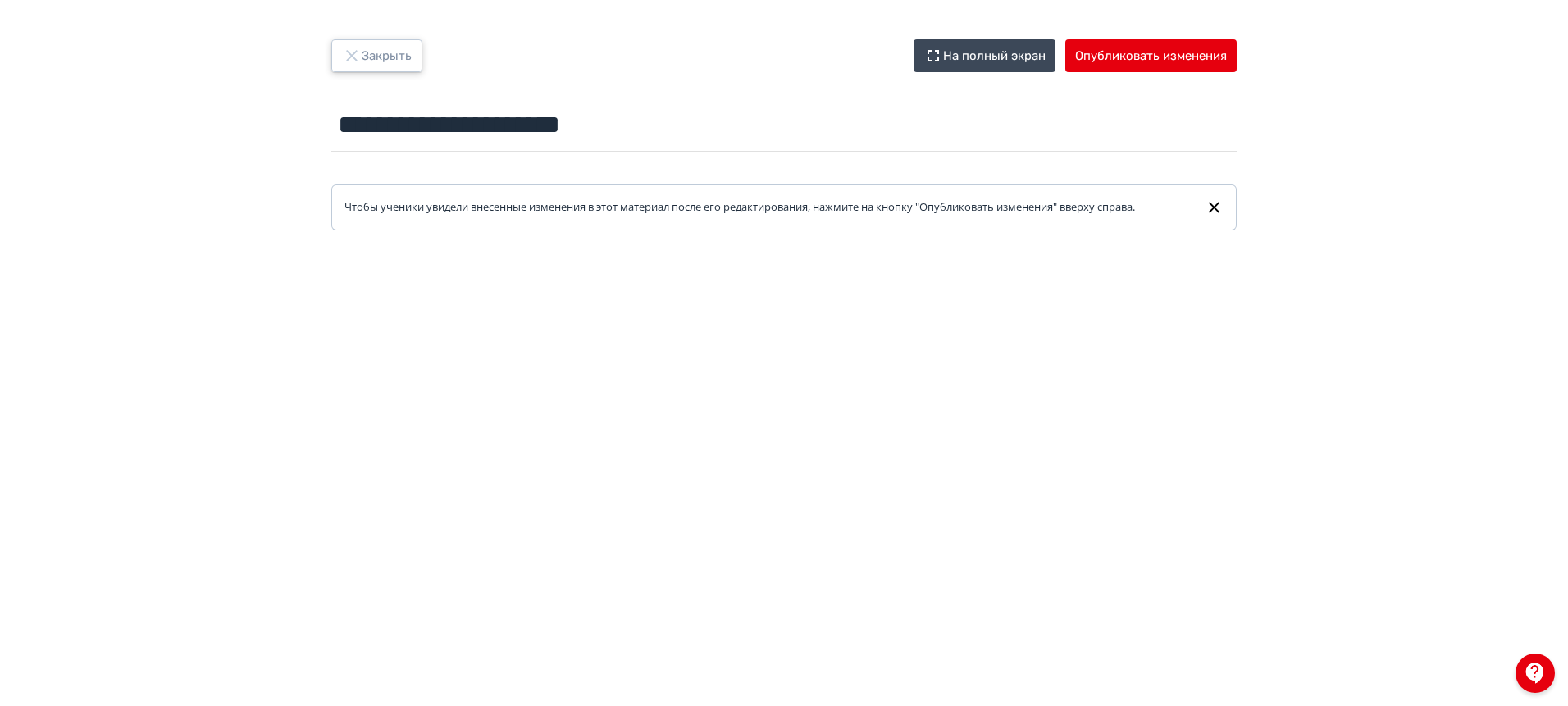
click at [386, 53] on button "Закрыть" at bounding box center [377, 56] width 91 height 33
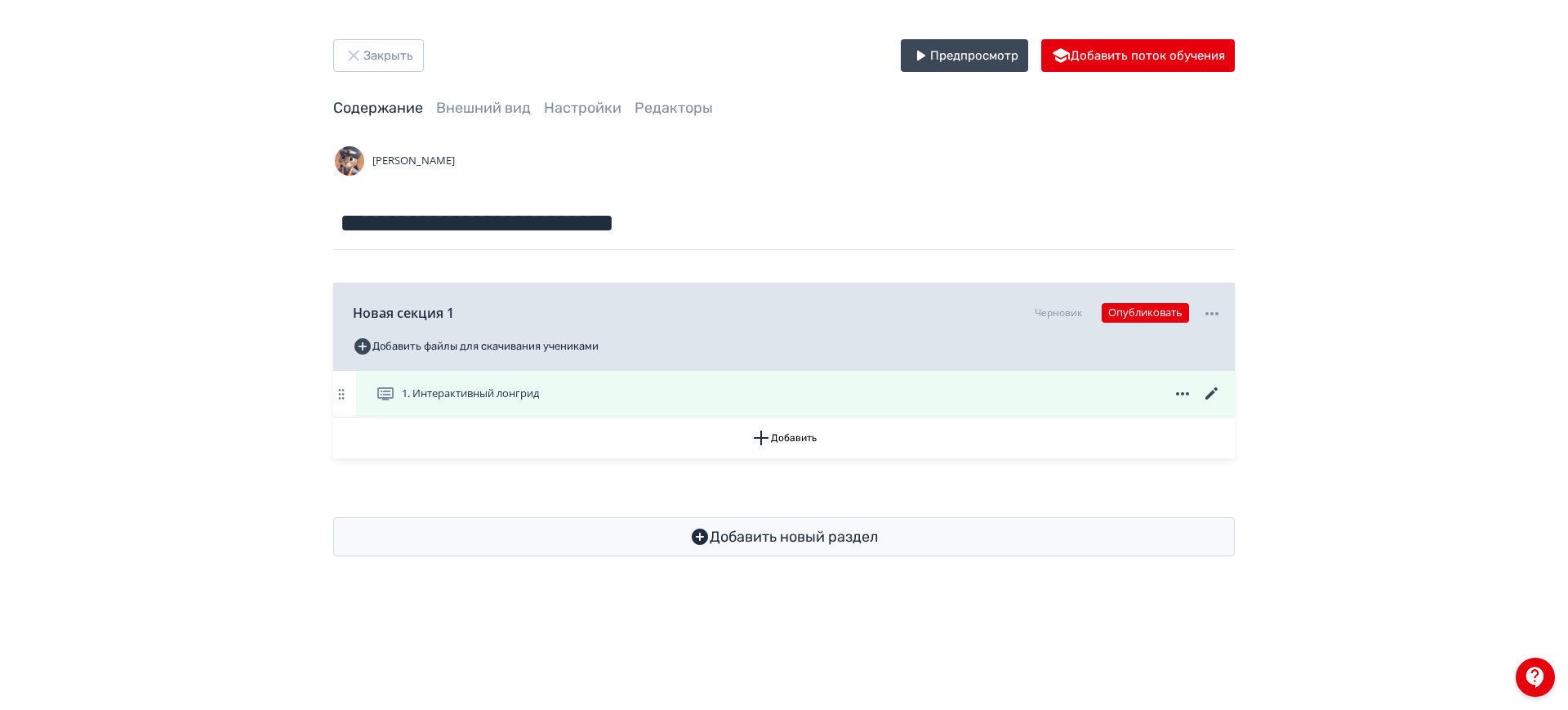
click at [1217, 388] on icon at bounding box center [1212, 393] width 12 height 12
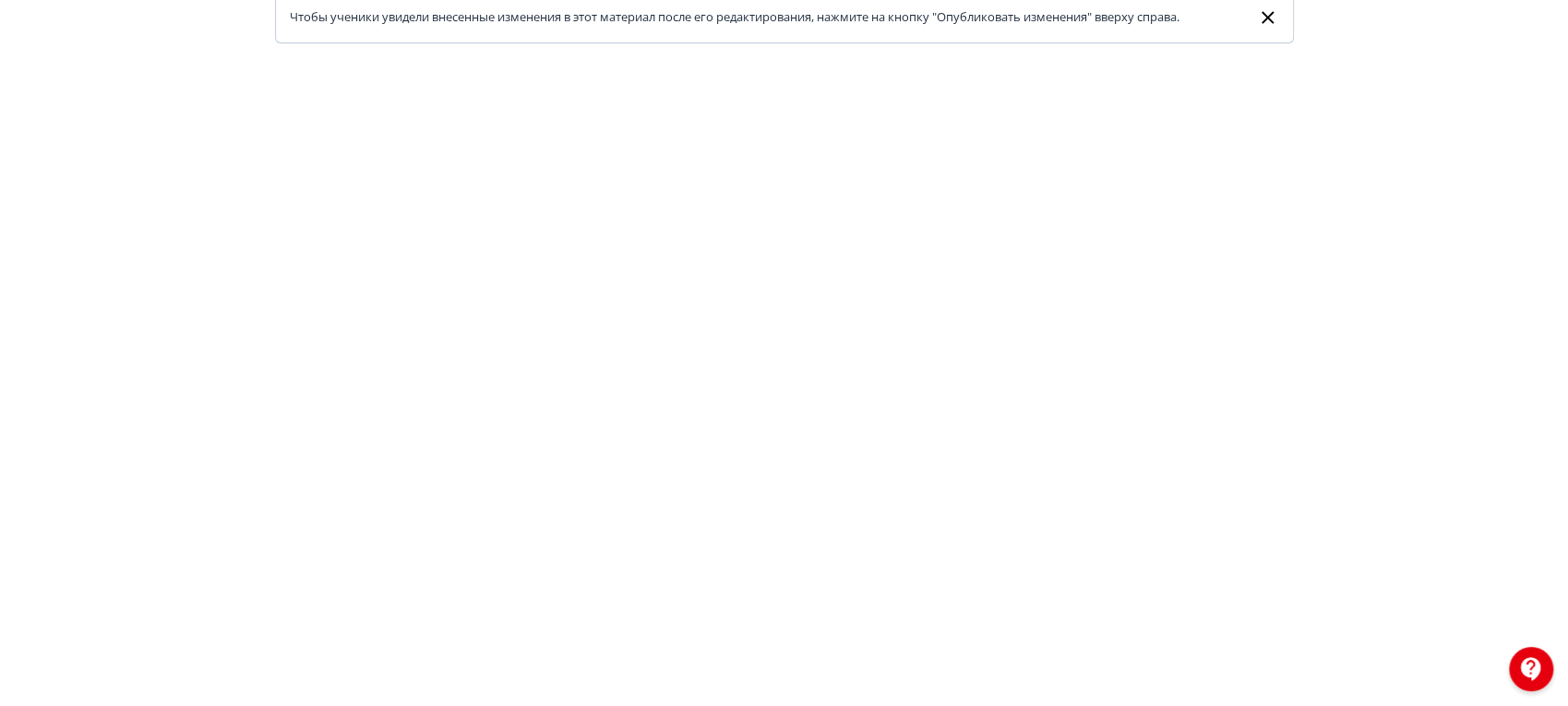
scroll to position [205, 0]
